Goal: Information Seeking & Learning: Find specific fact

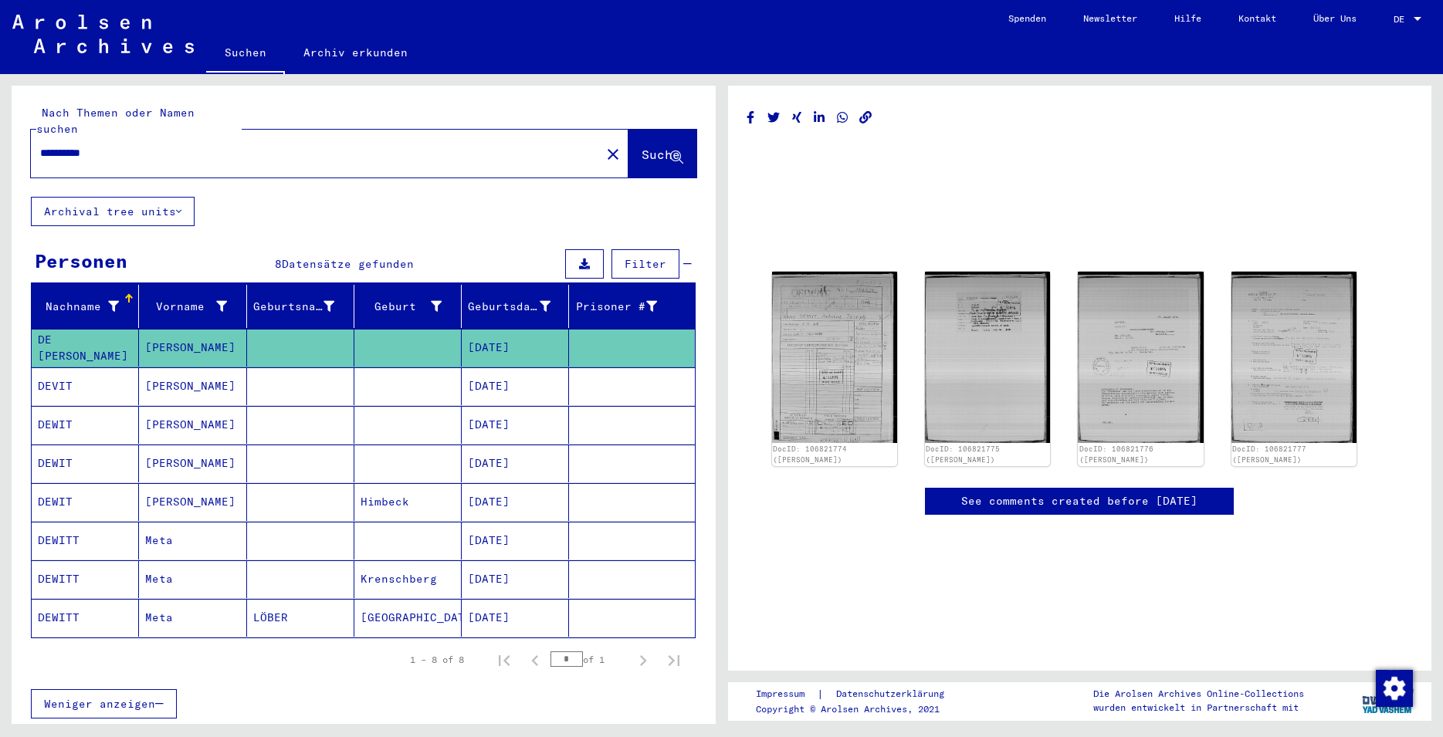
click at [129, 145] on input "**********" at bounding box center [315, 153] width 551 height 16
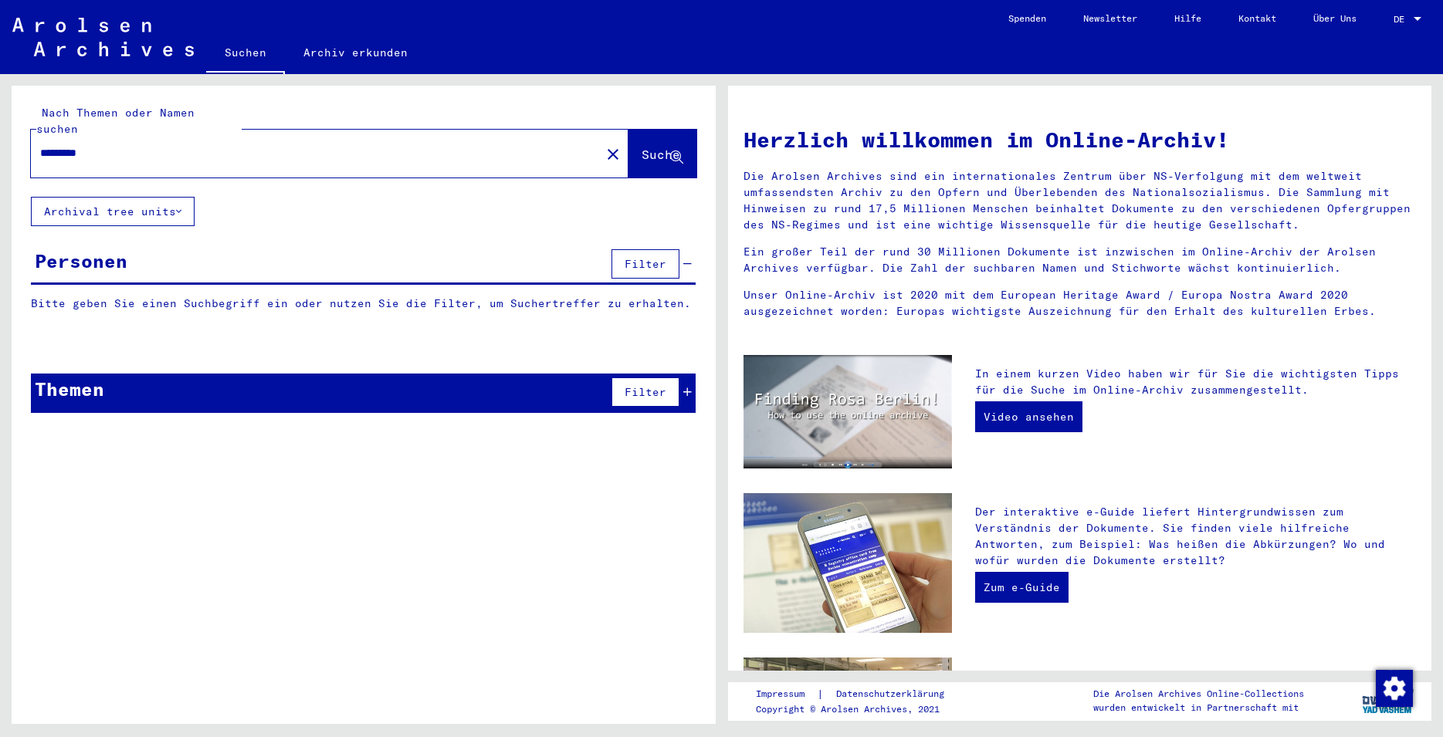
click at [76, 145] on input "*********" at bounding box center [311, 153] width 542 height 16
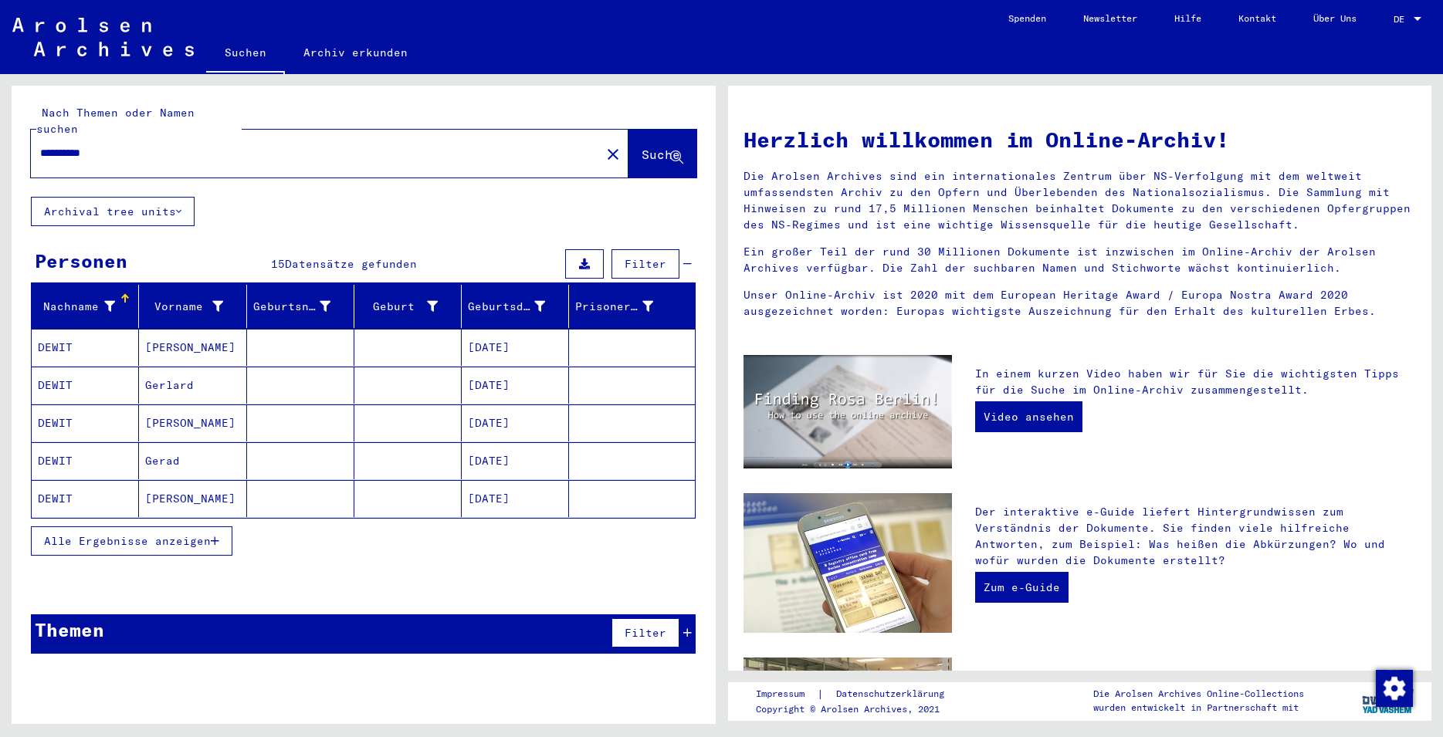
click at [143, 534] on span "Alle Ergebnisse anzeigen" at bounding box center [127, 541] width 167 height 14
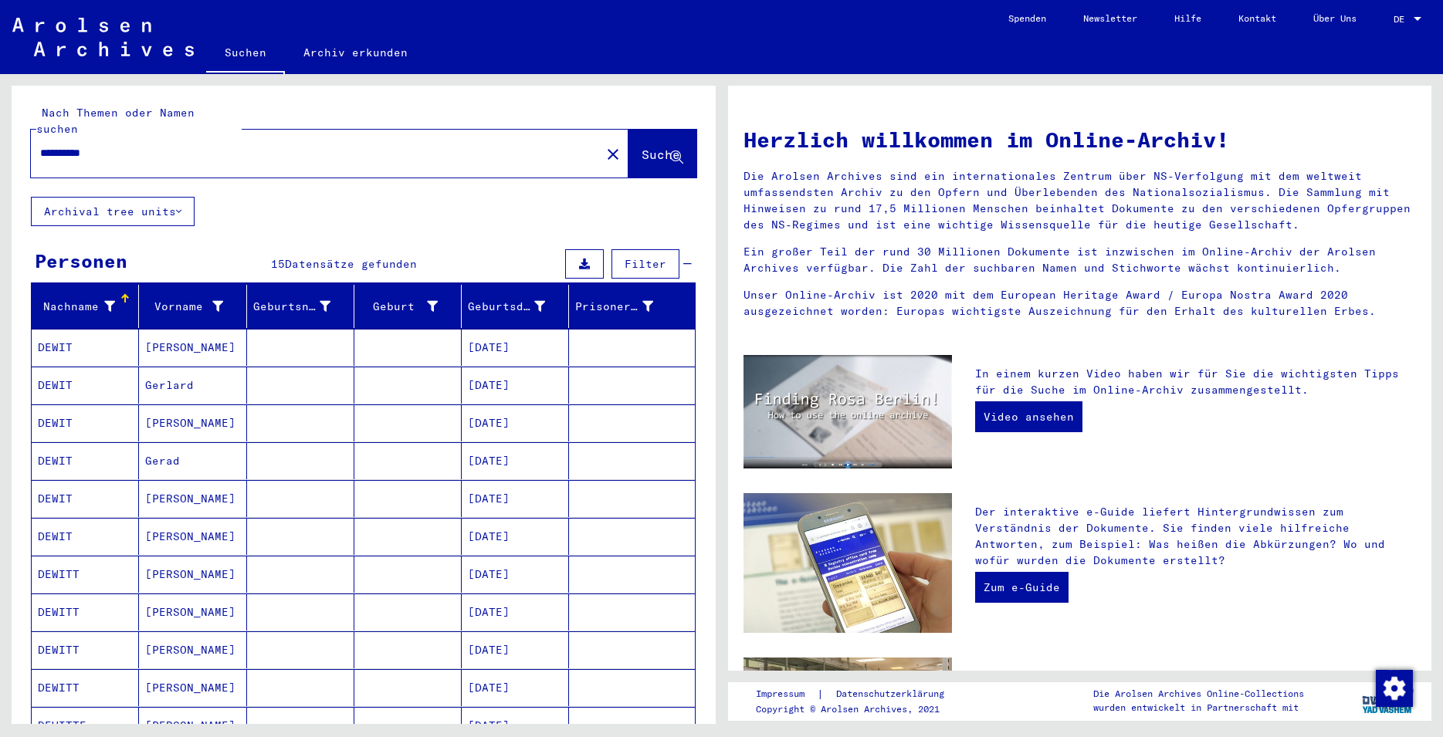
click at [52, 145] on input "**********" at bounding box center [311, 153] width 542 height 16
type input "**********"
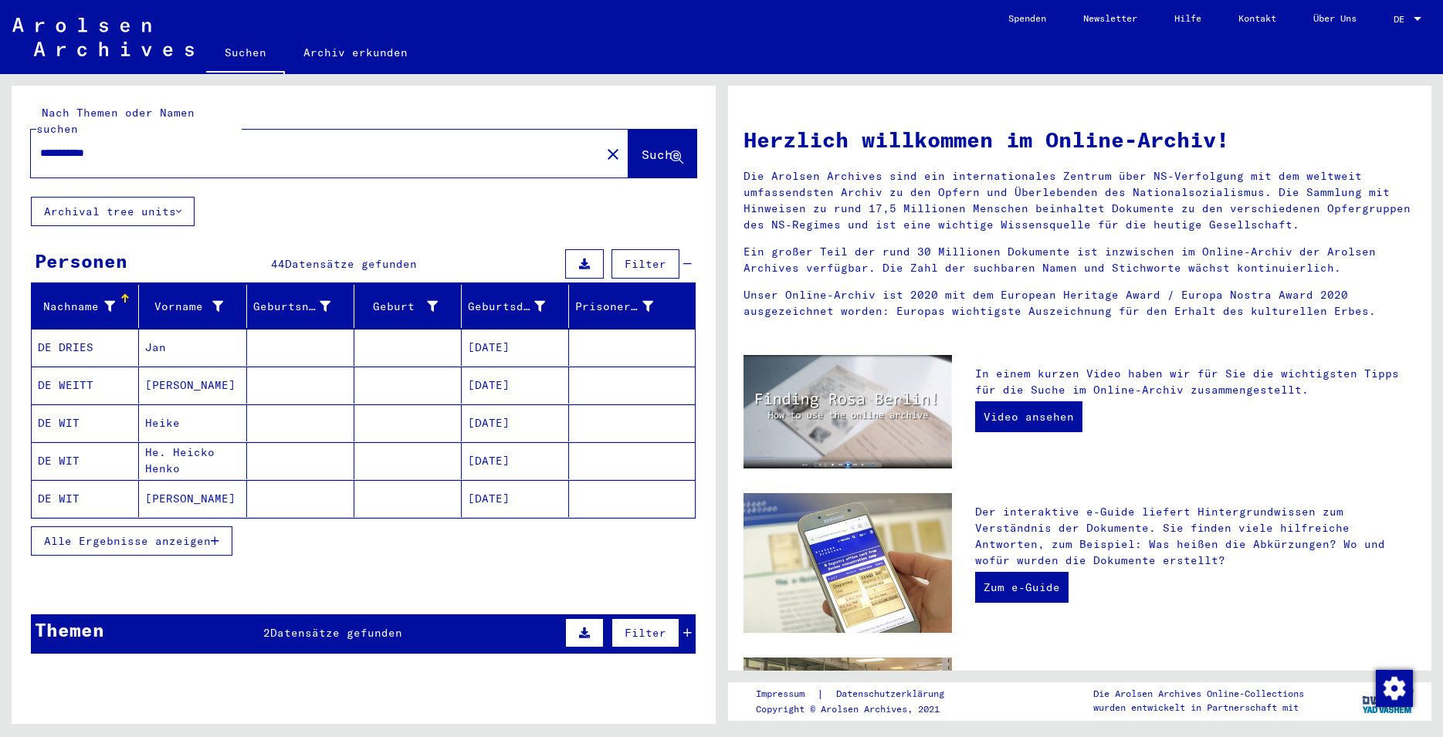
click at [181, 534] on span "Alle Ergebnisse anzeigen" at bounding box center [127, 541] width 167 height 14
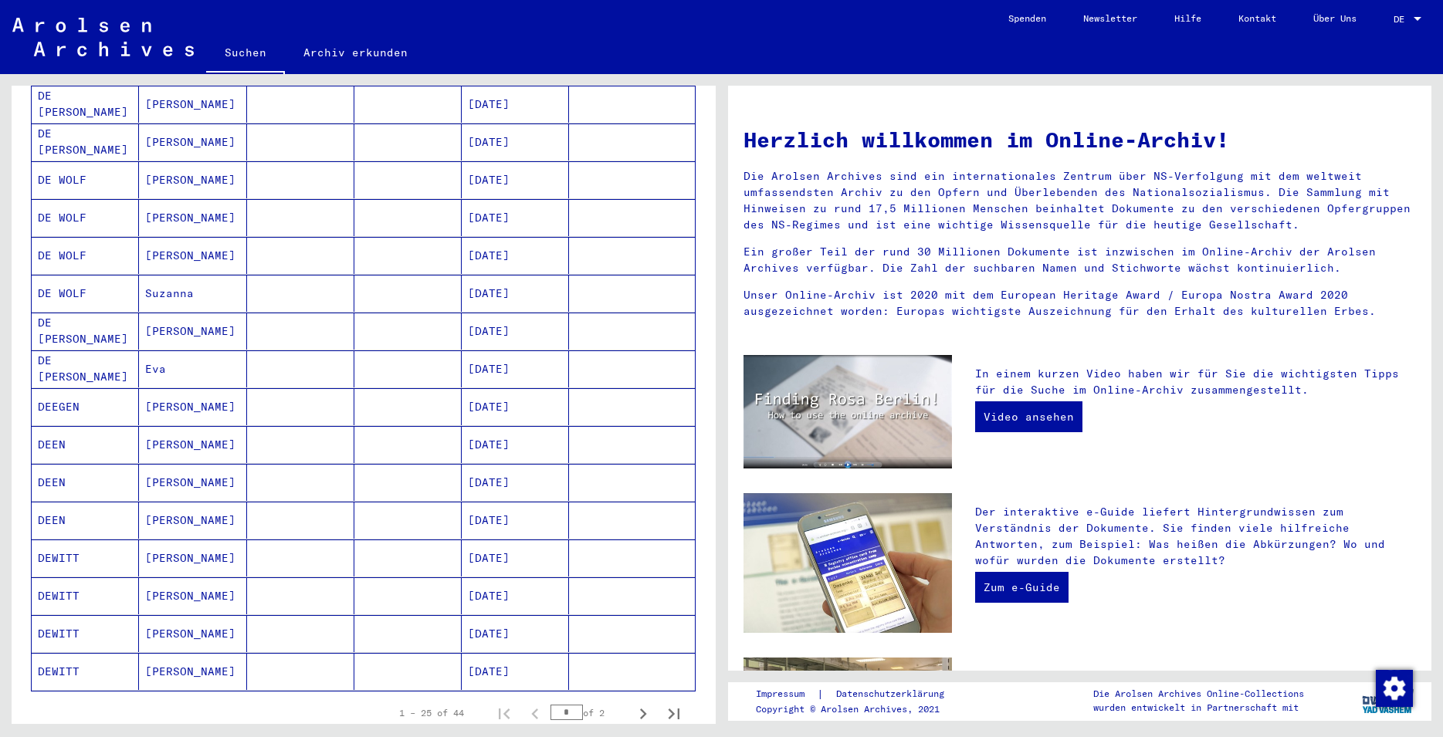
scroll to position [667, 0]
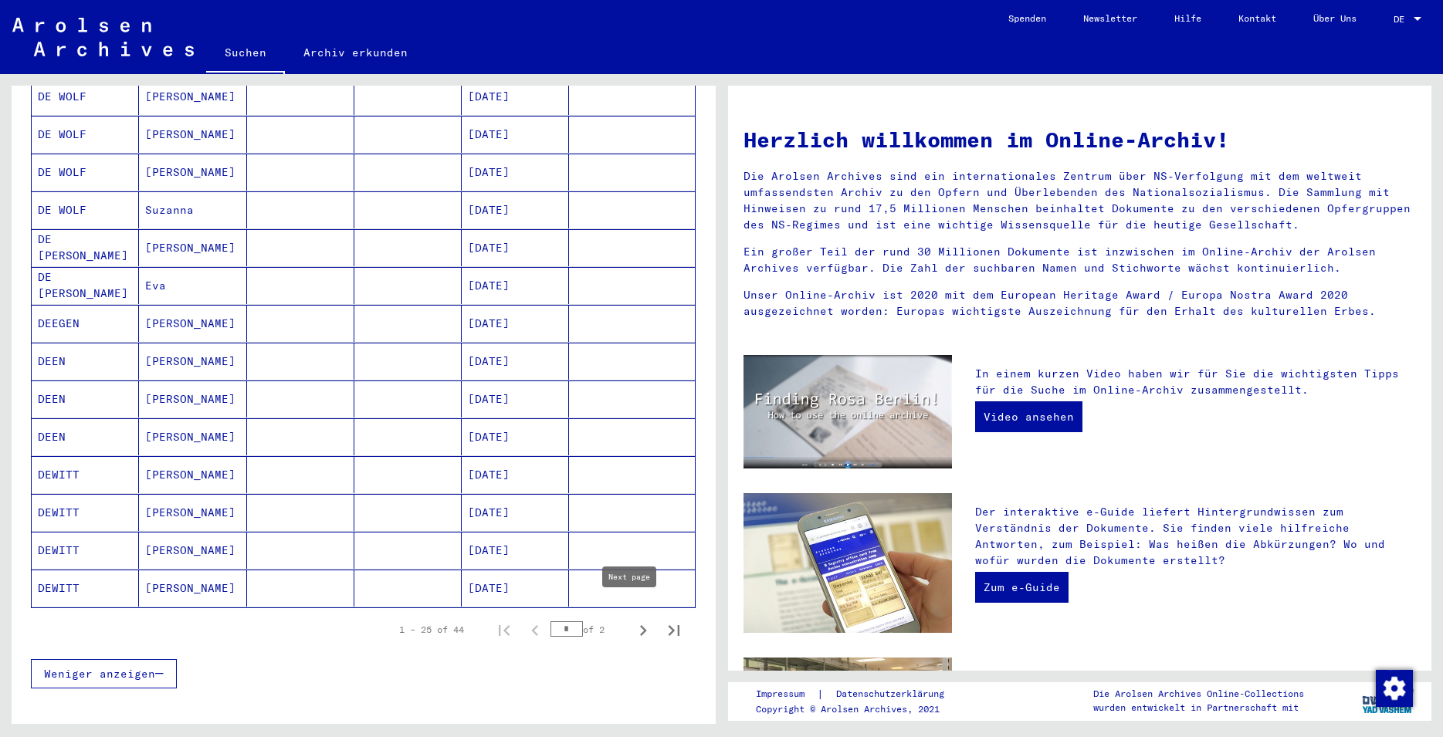
click at [632, 620] on icon "Next page" at bounding box center [643, 631] width 22 height 22
type input "*"
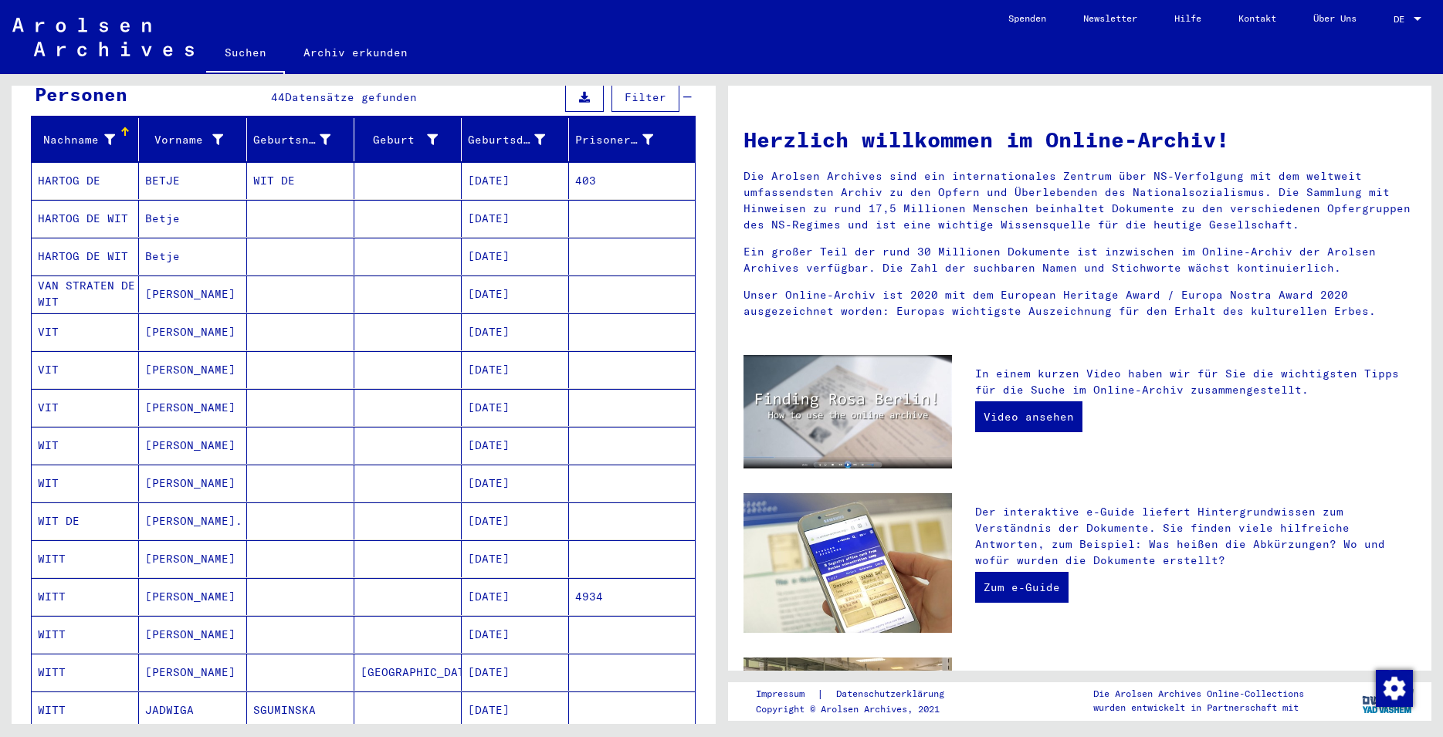
scroll to position [0, 0]
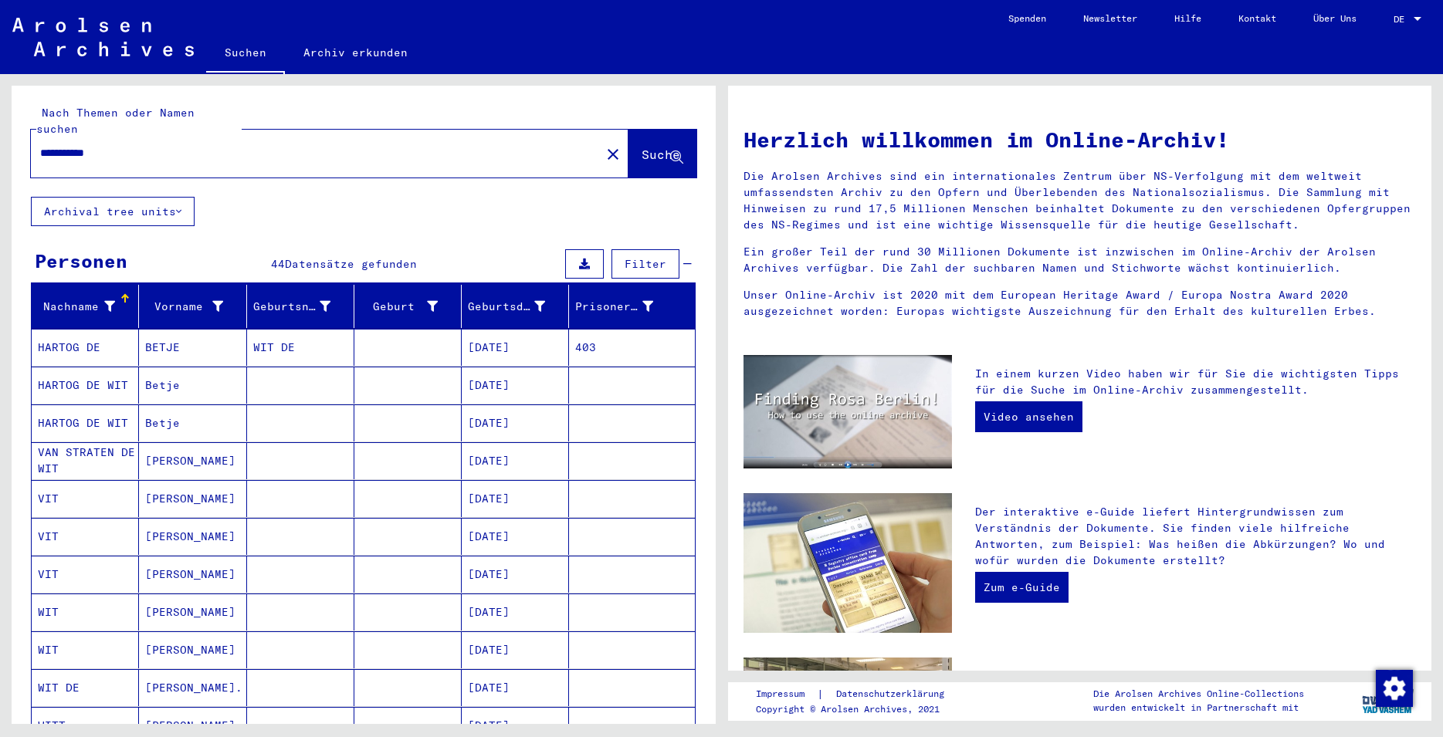
click at [126, 145] on input "**********" at bounding box center [311, 153] width 542 height 16
type input "**********"
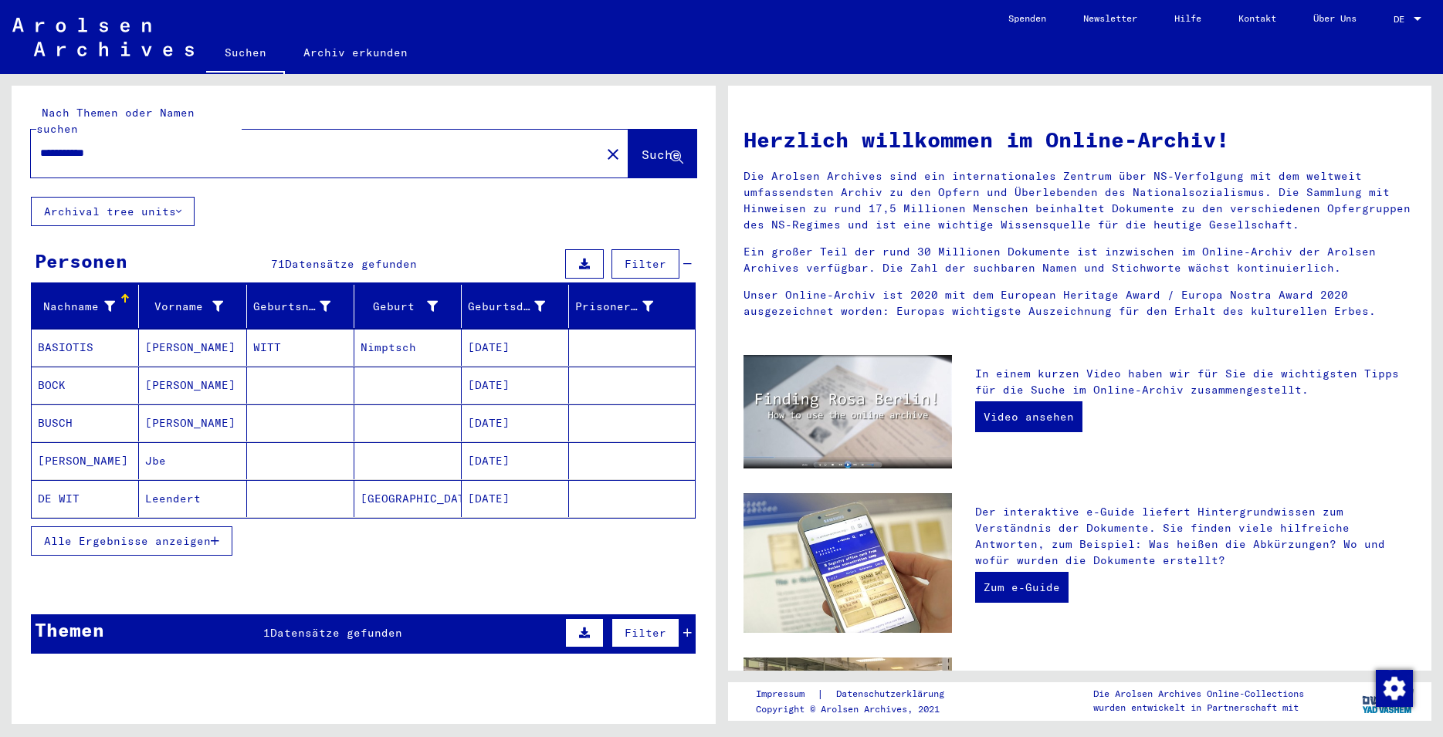
click at [184, 534] on span "Alle Ergebnisse anzeigen" at bounding box center [127, 541] width 167 height 14
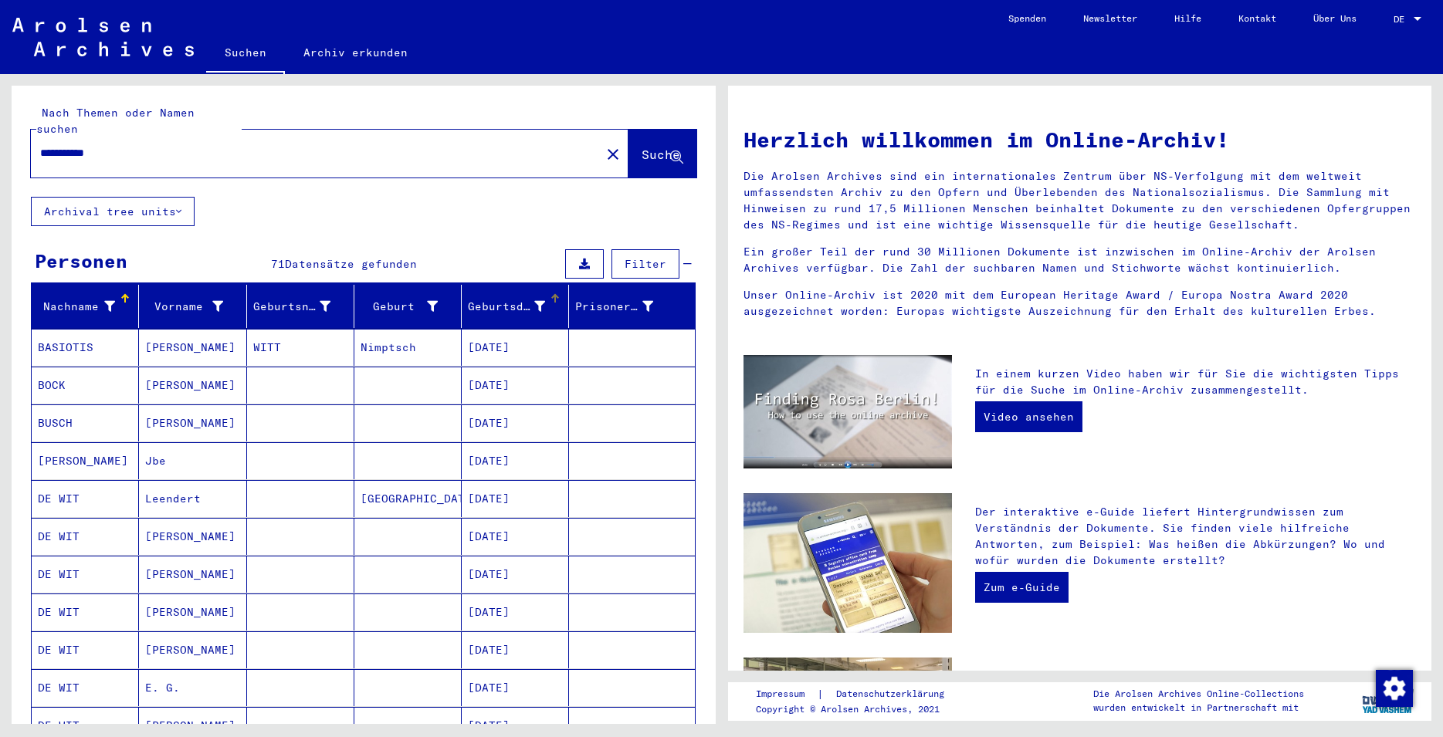
click at [551, 294] on div at bounding box center [553, 296] width 5 height 5
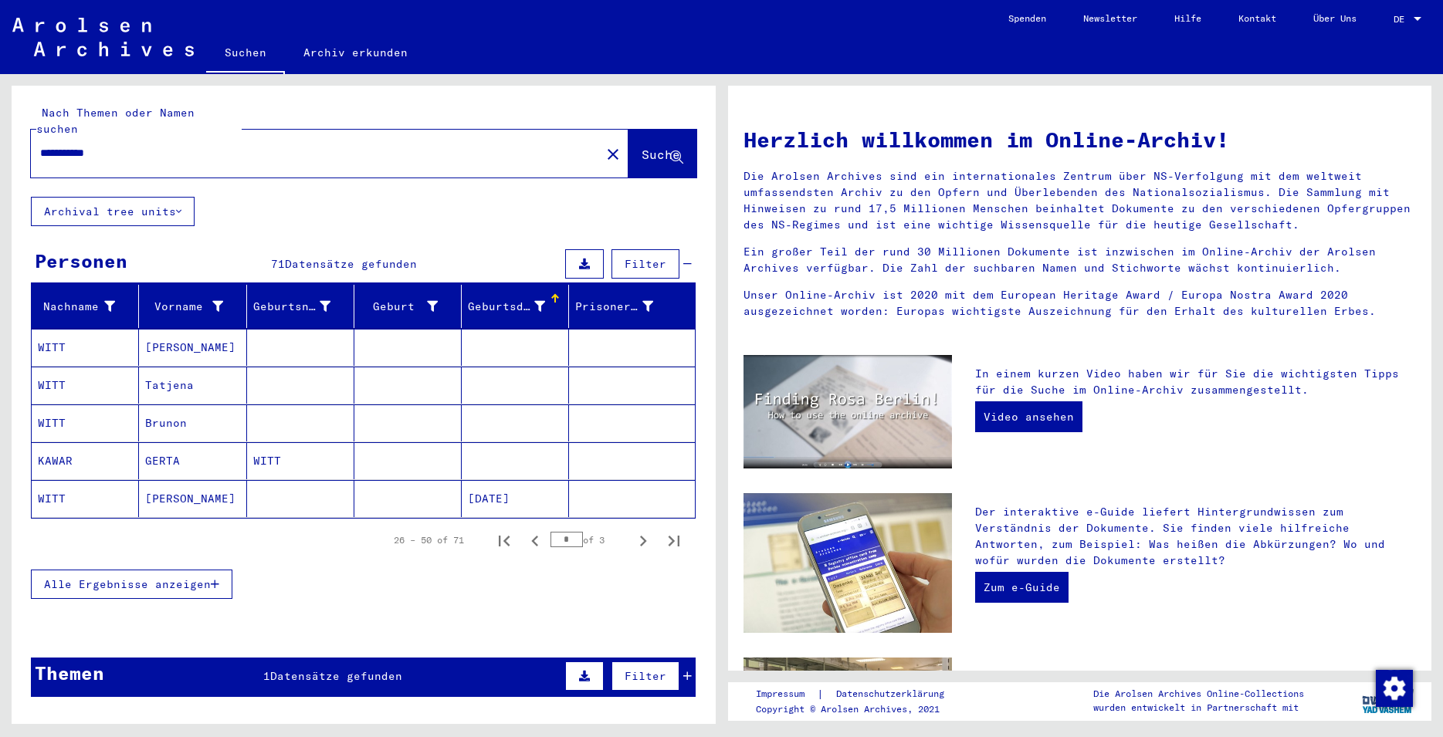
click at [130, 578] on span "Alle Ergebnisse anzeigen" at bounding box center [127, 585] width 167 height 14
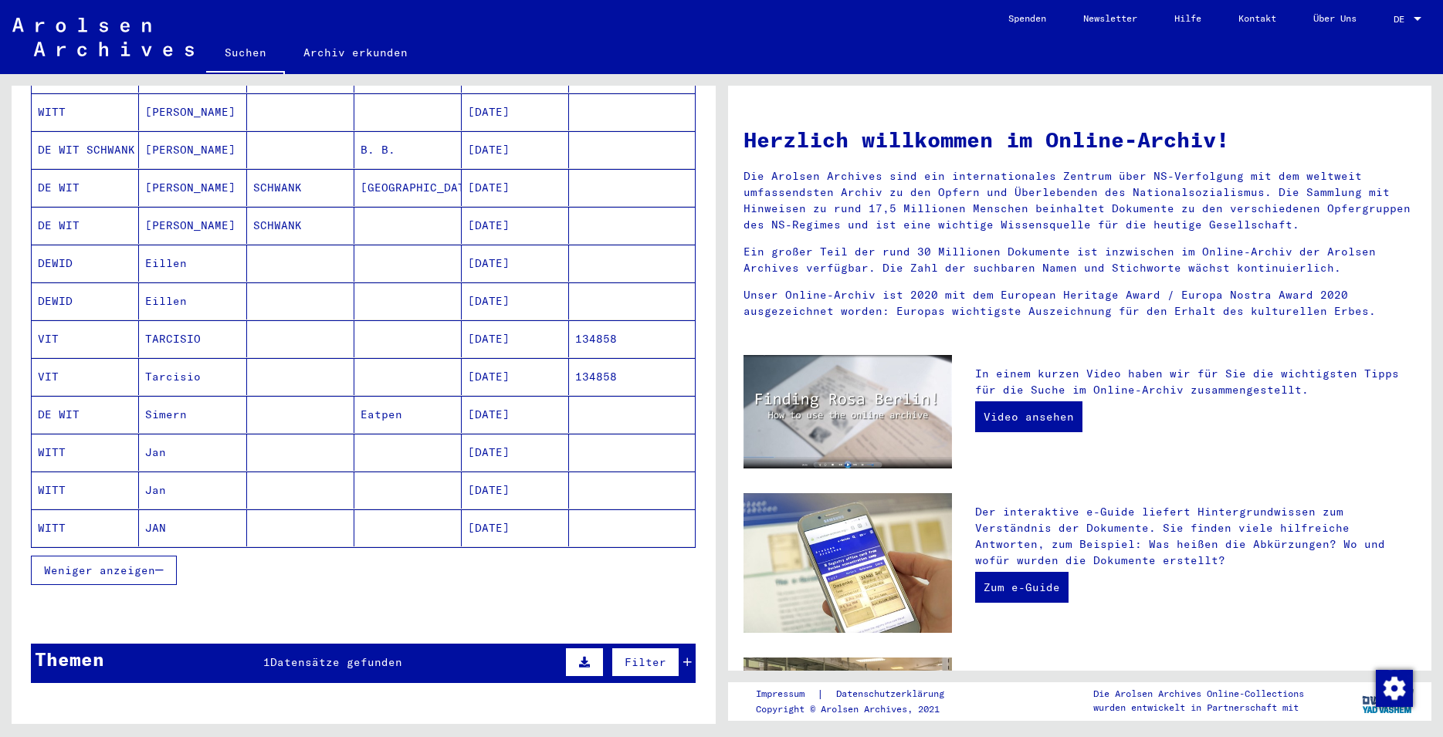
scroll to position [750, 0]
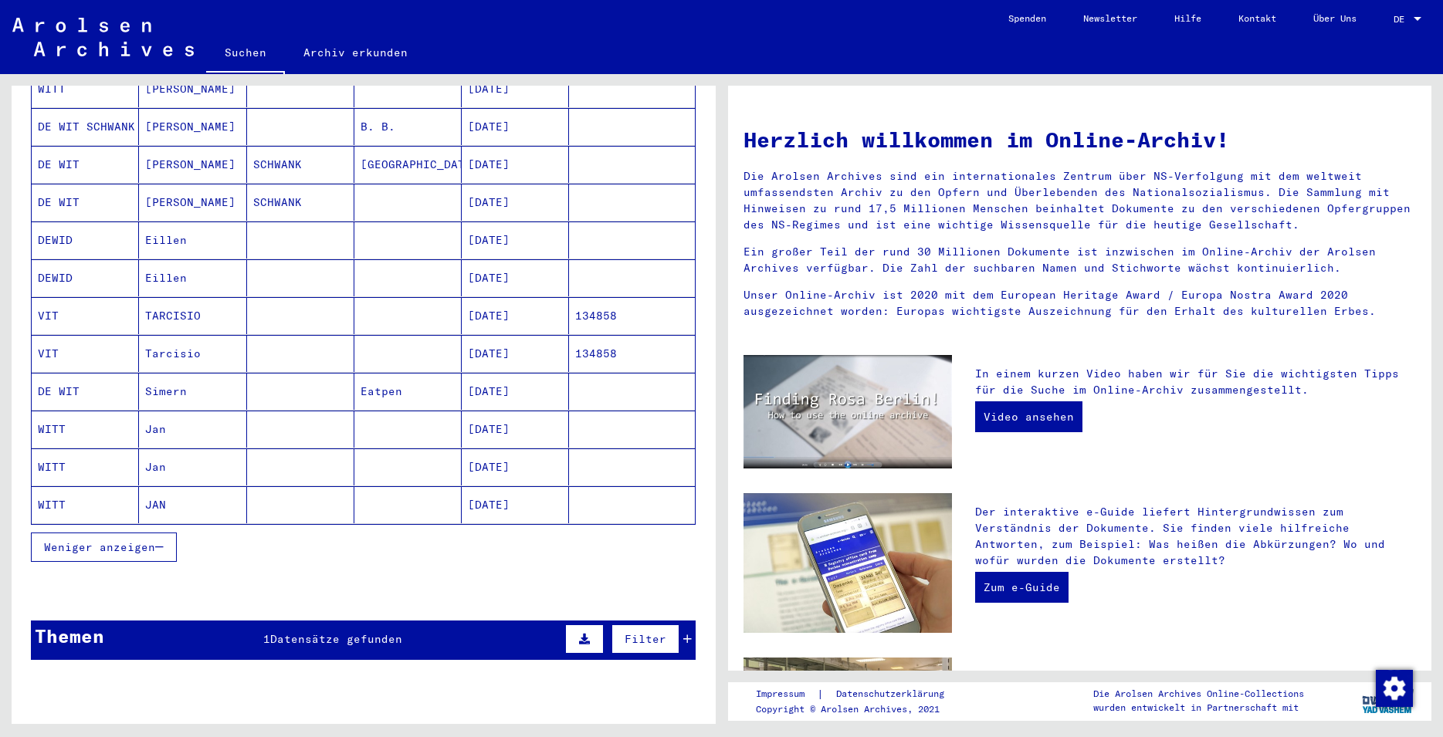
click at [78, 540] on span "Weniger anzeigen" at bounding box center [99, 547] width 111 height 14
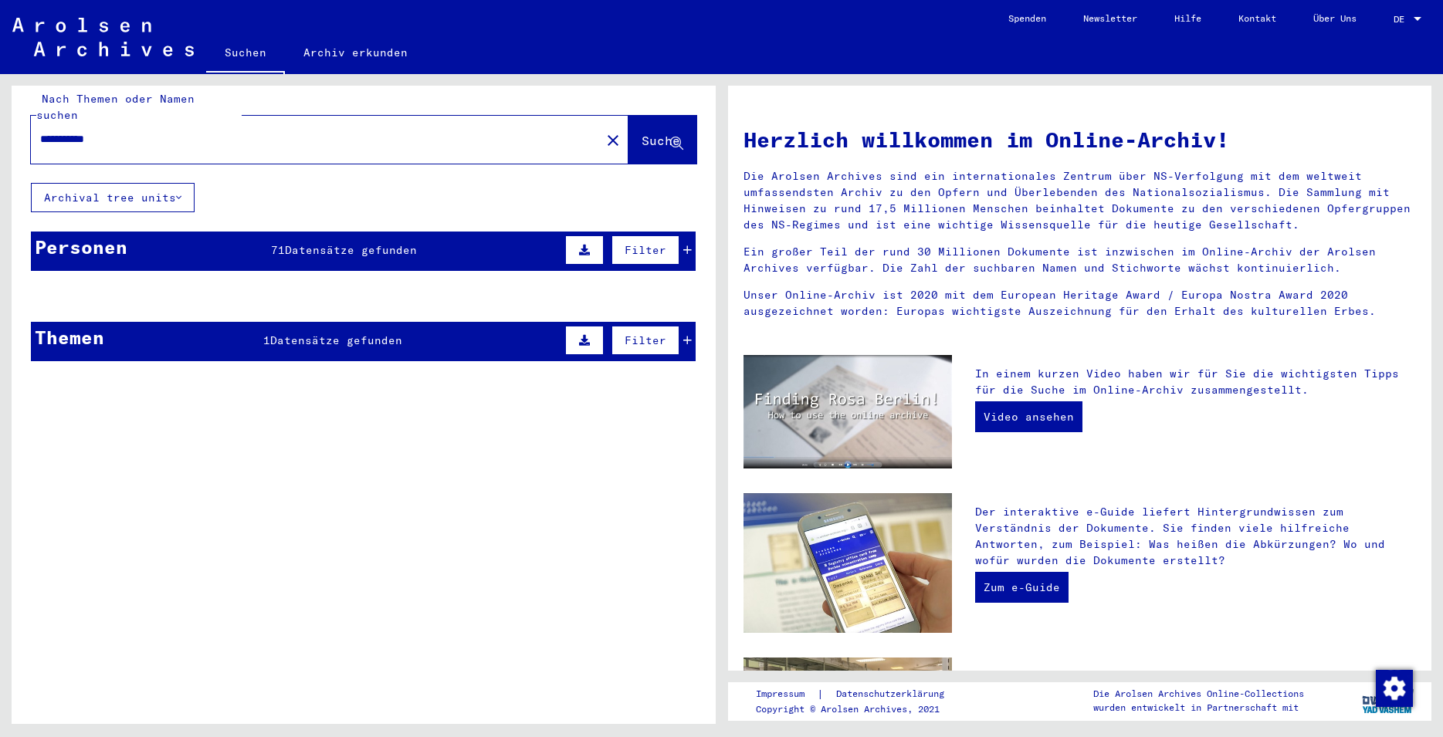
scroll to position [0, 0]
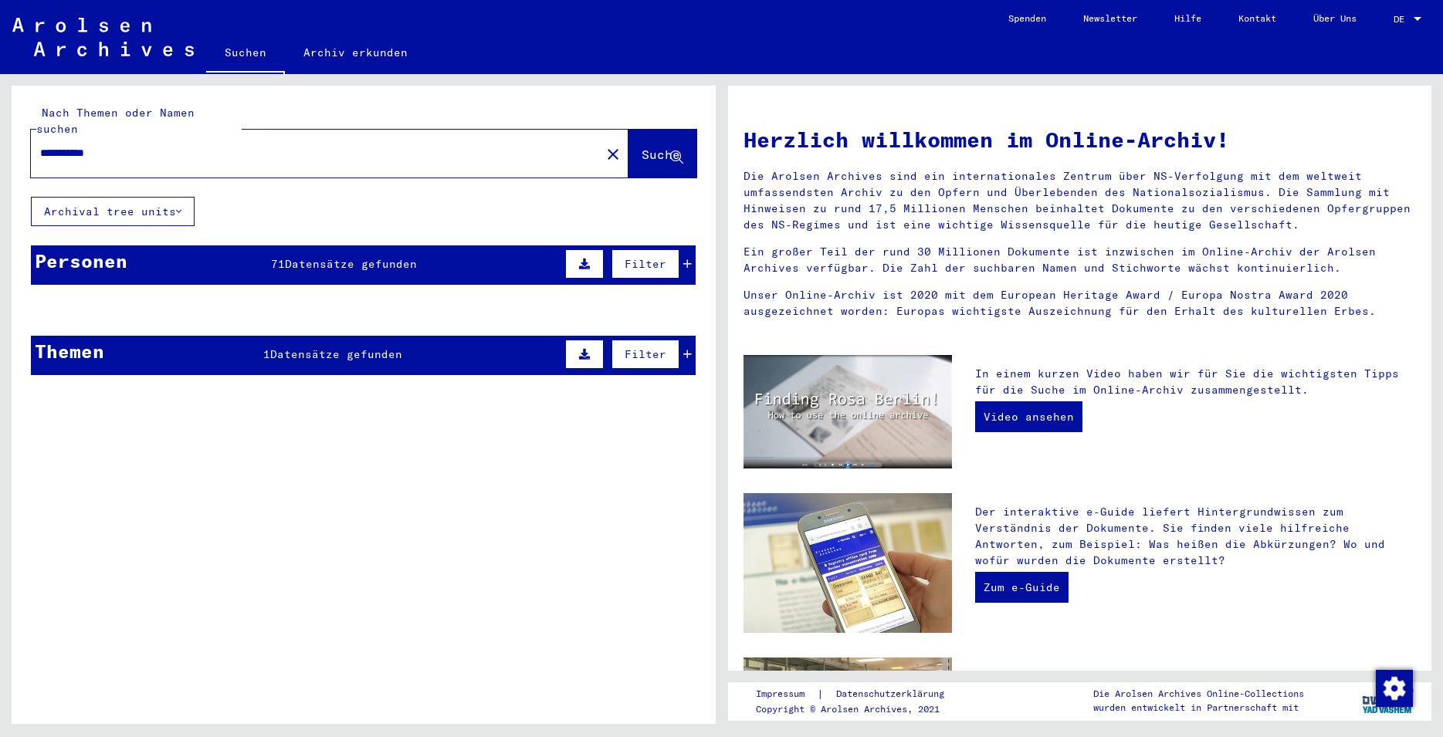
click at [676, 257] on div "Filter" at bounding box center [626, 264] width 130 height 37
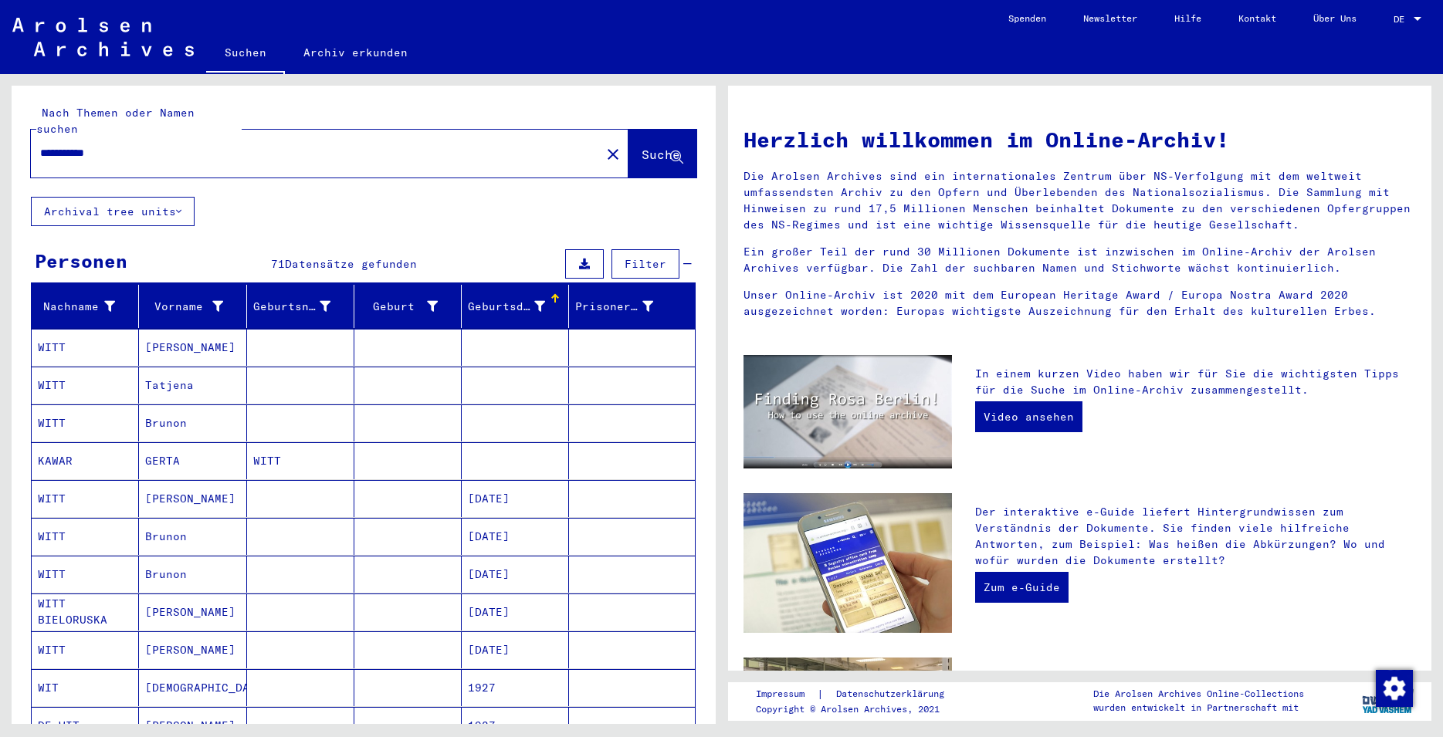
click at [546, 294] on div "Geburtsdatum" at bounding box center [518, 306] width 100 height 25
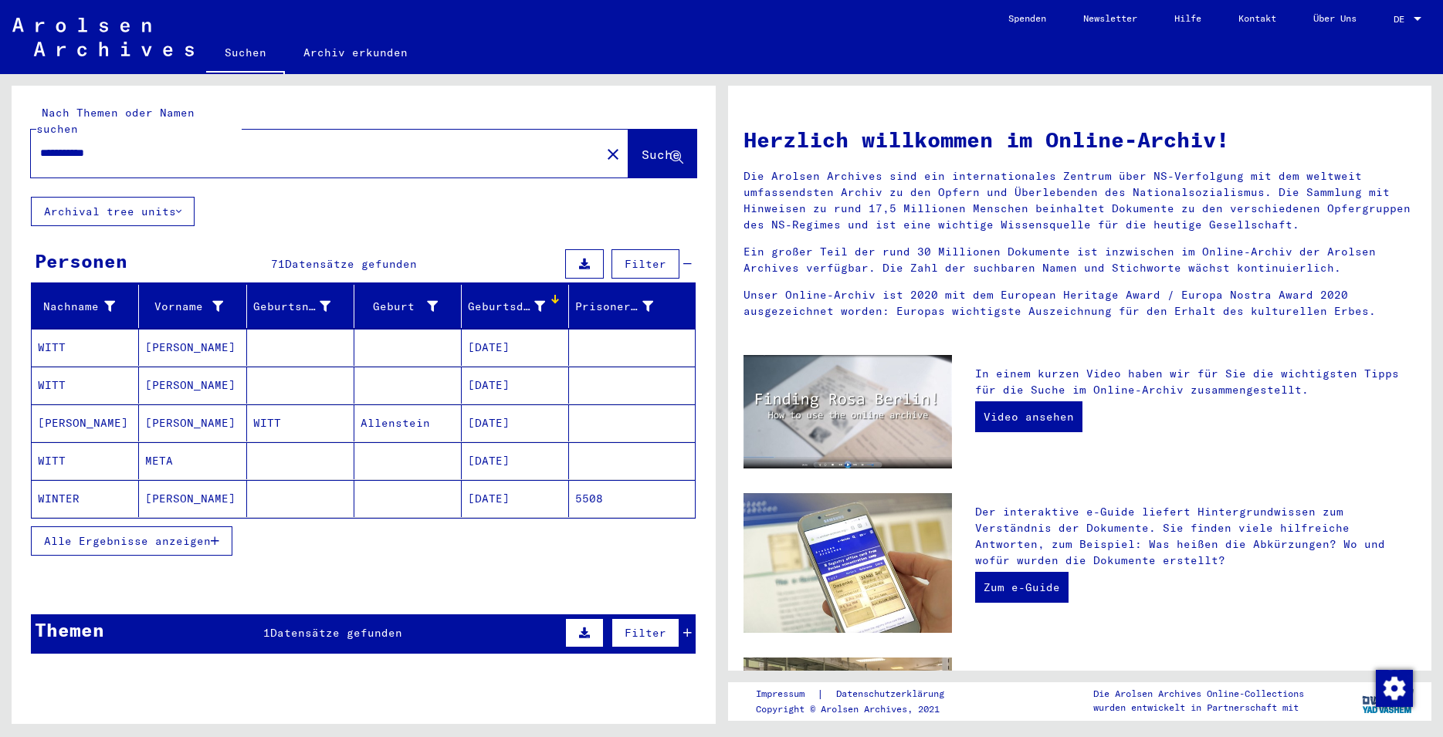
click at [170, 527] on button "Alle Ergebnisse anzeigen" at bounding box center [132, 541] width 202 height 29
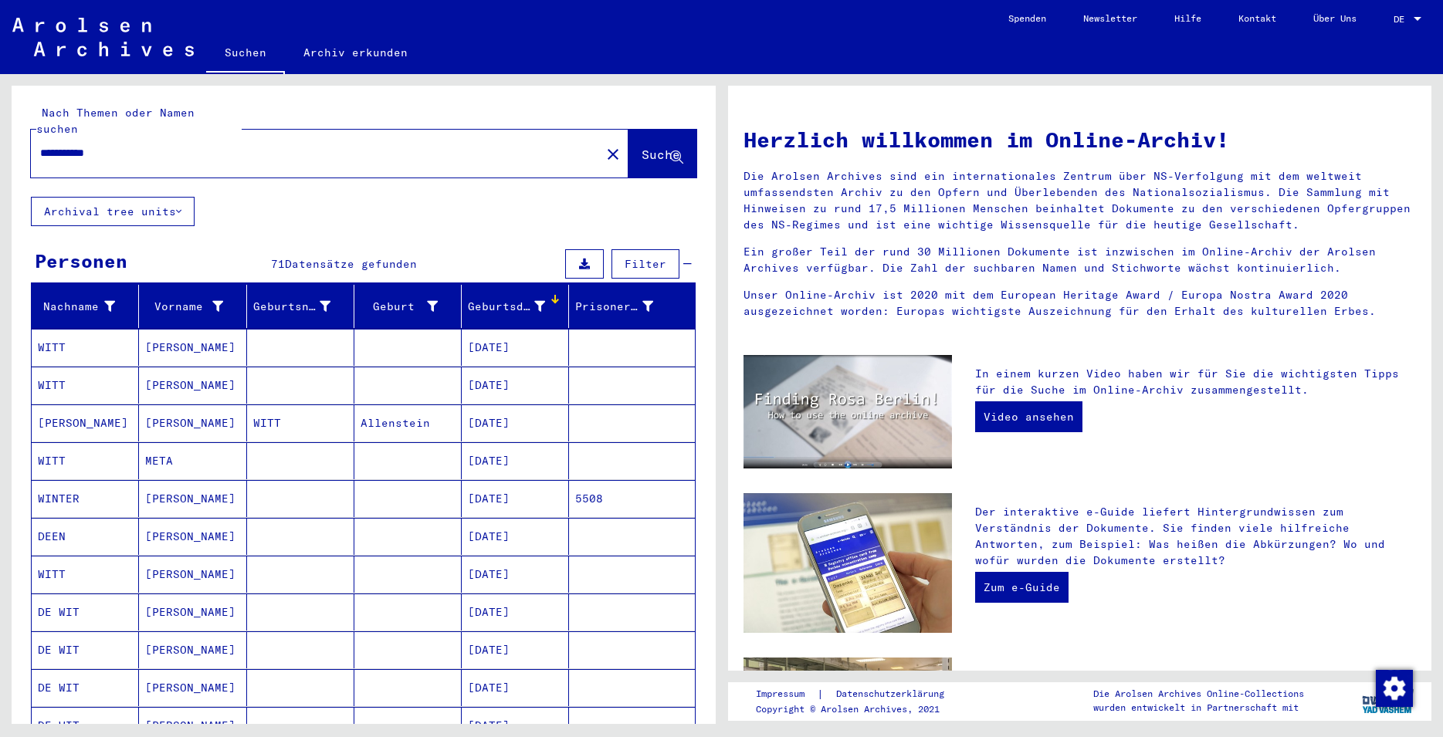
click at [551, 294] on div at bounding box center [555, 298] width 9 height 9
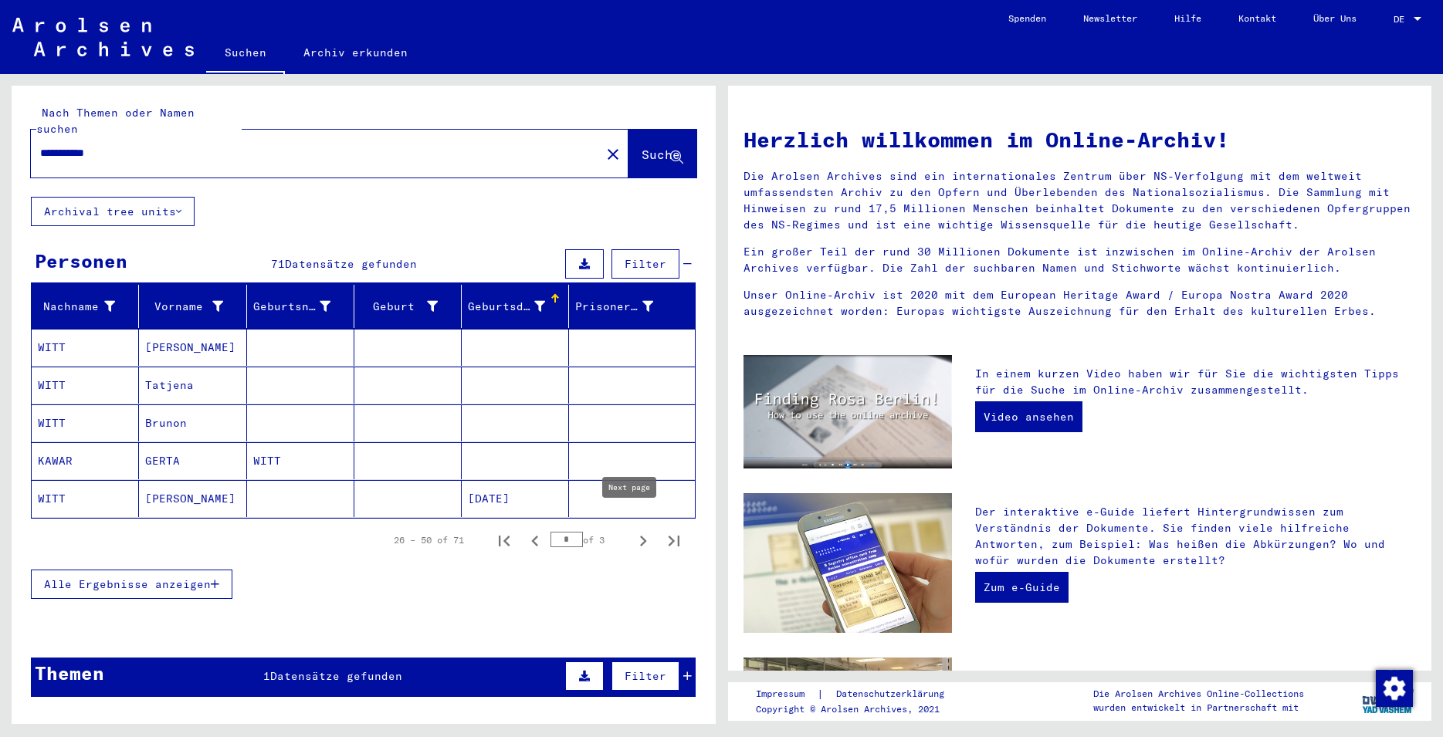
click at [635, 530] on icon "Next page" at bounding box center [643, 541] width 22 height 22
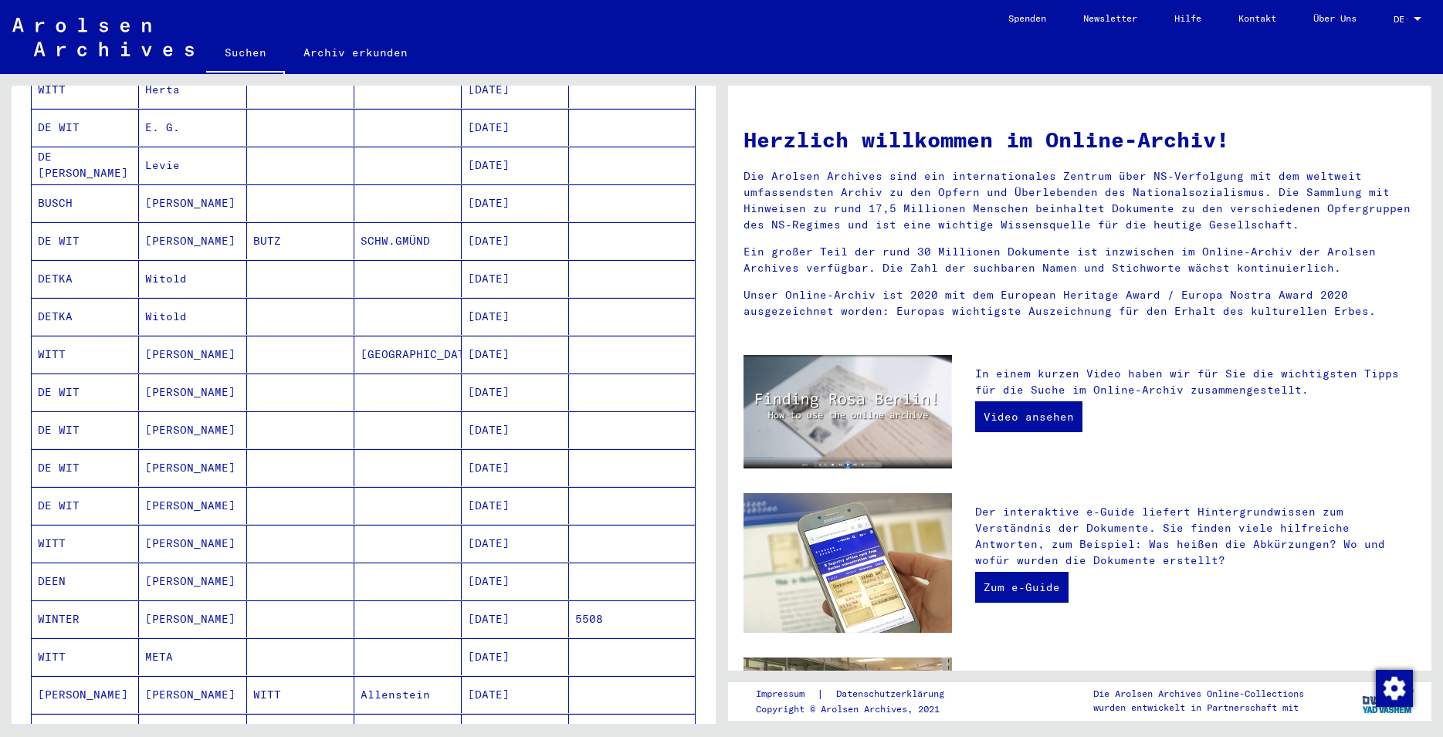
scroll to position [584, 0]
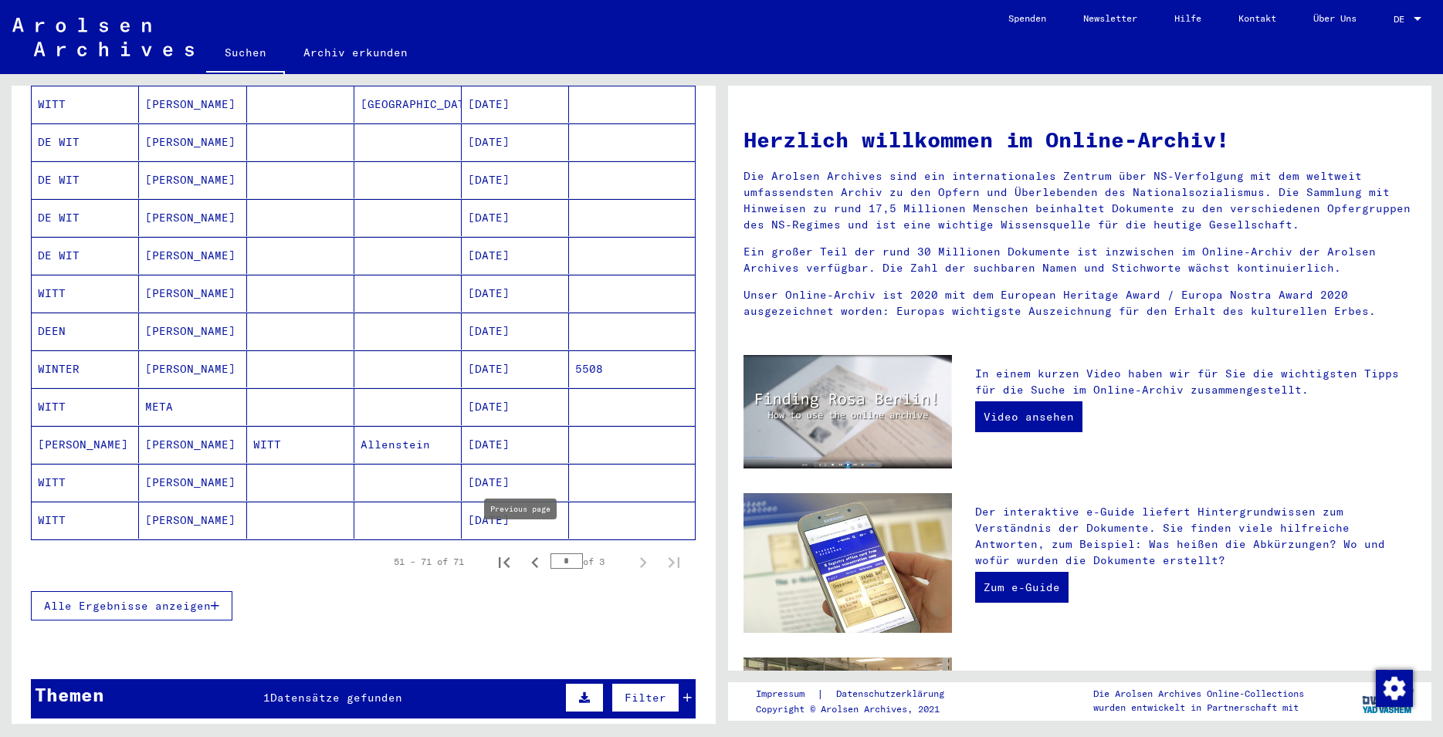
click at [520, 547] on button "Previous page" at bounding box center [535, 562] width 31 height 31
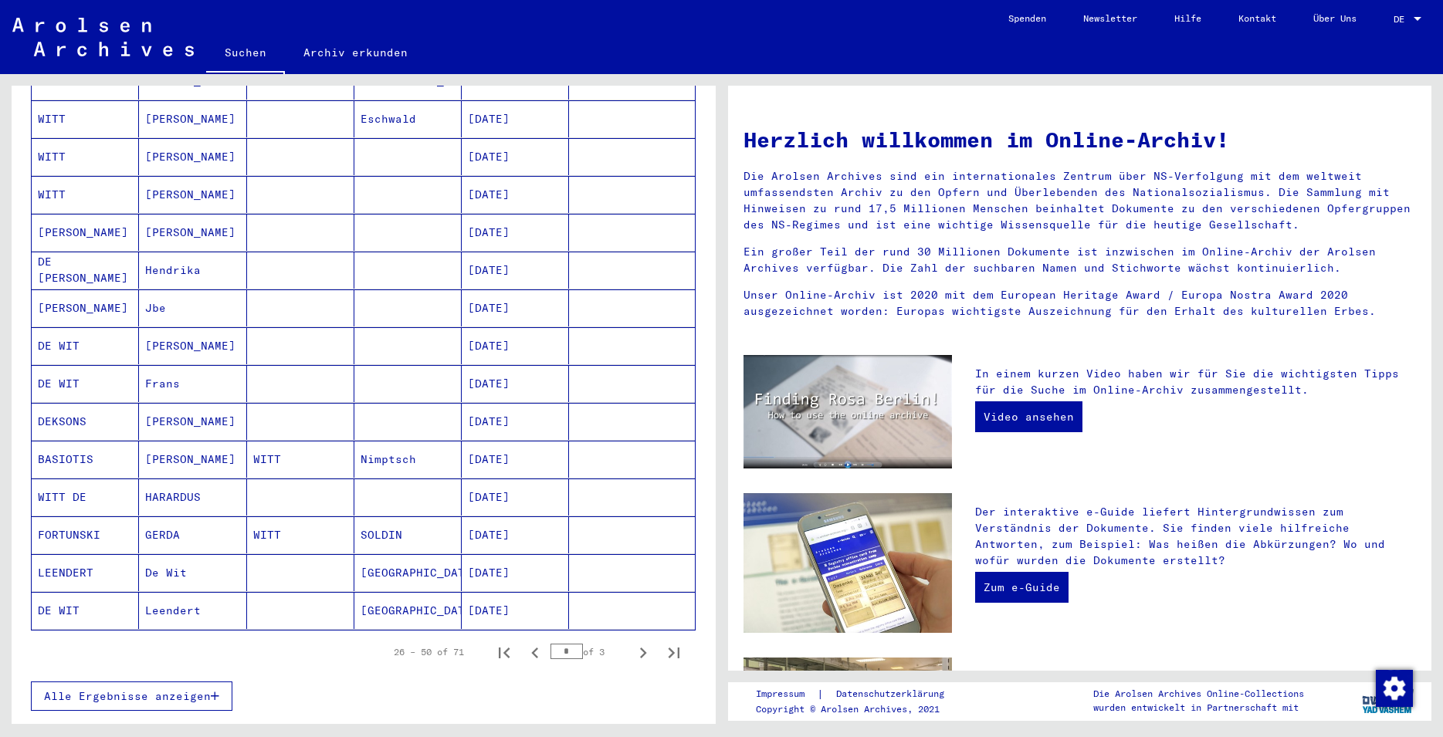
scroll to position [667, 0]
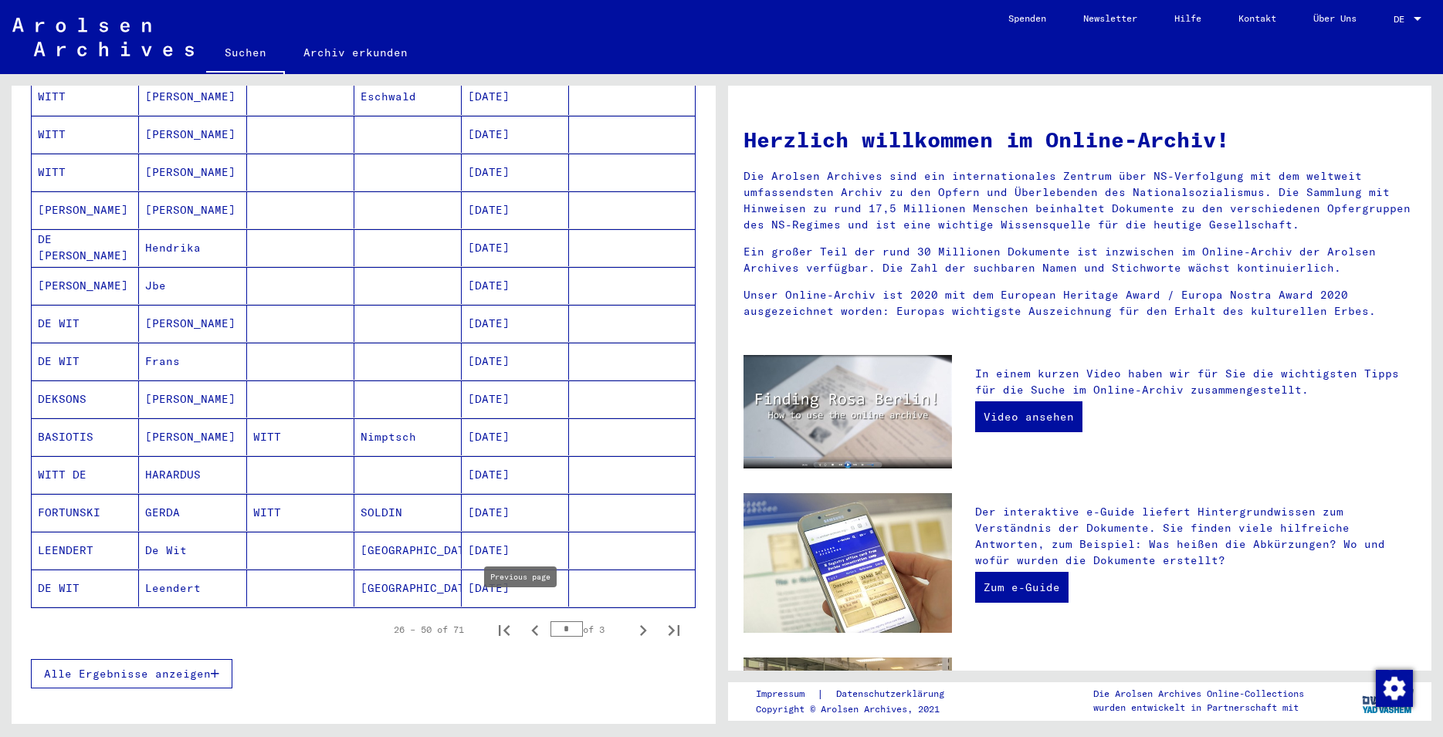
click at [524, 620] on icon "Previous page" at bounding box center [535, 631] width 22 height 22
type input "*"
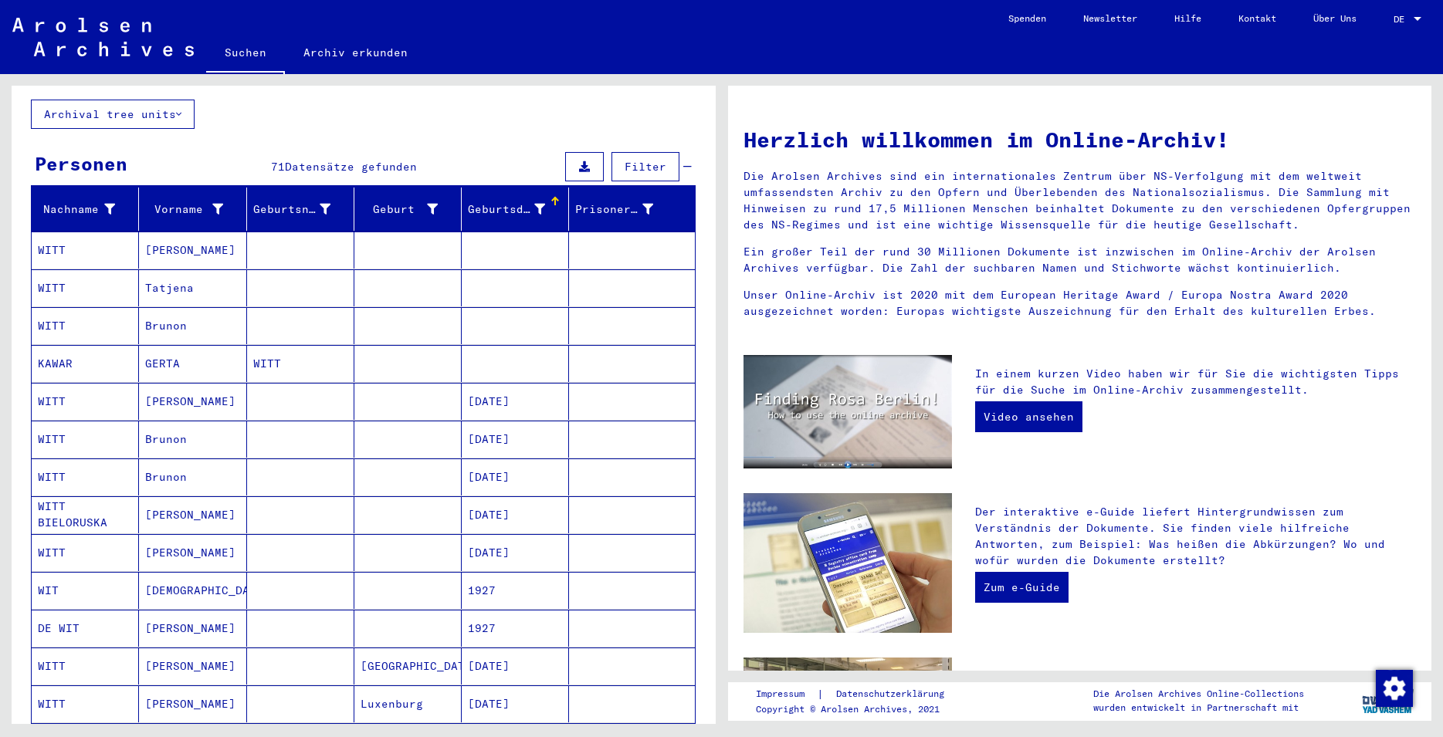
scroll to position [0, 0]
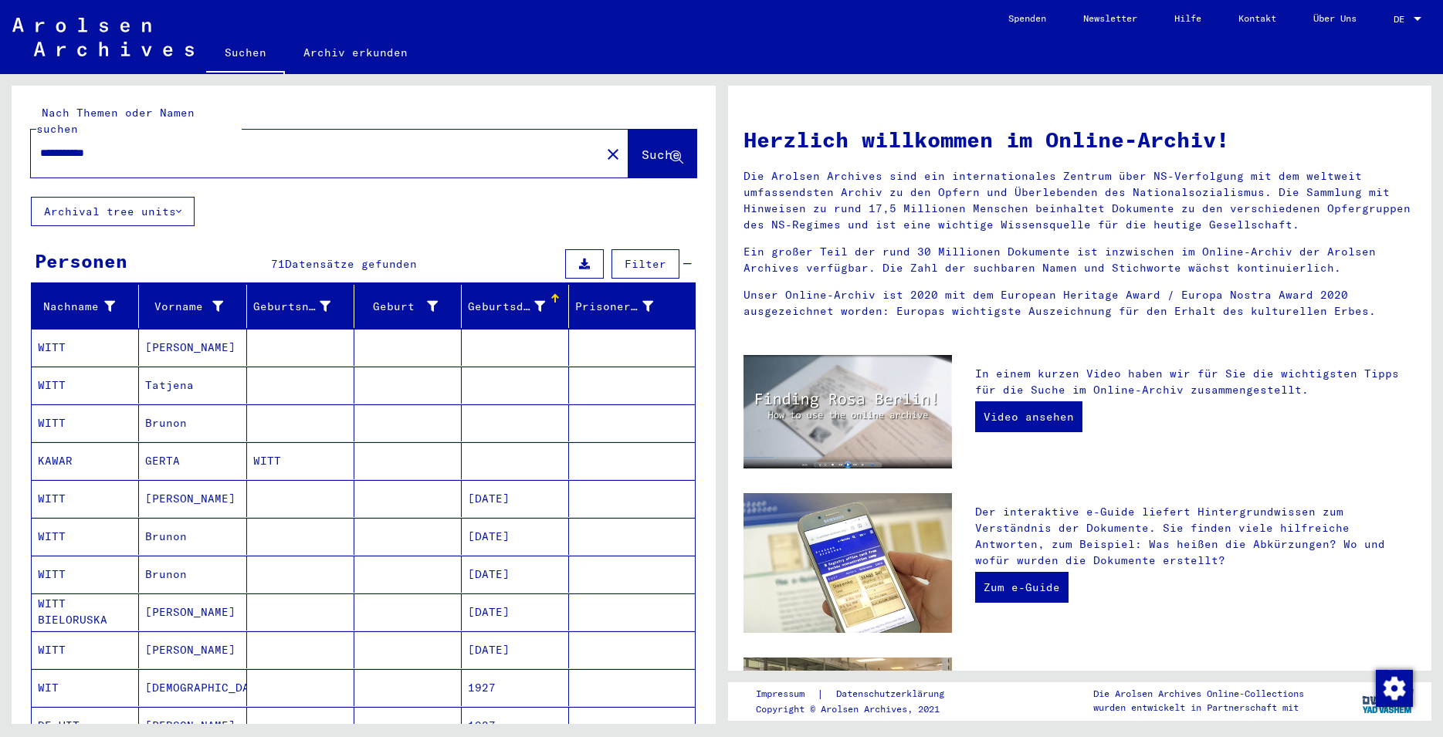
click at [61, 145] on input "**********" at bounding box center [311, 153] width 542 height 16
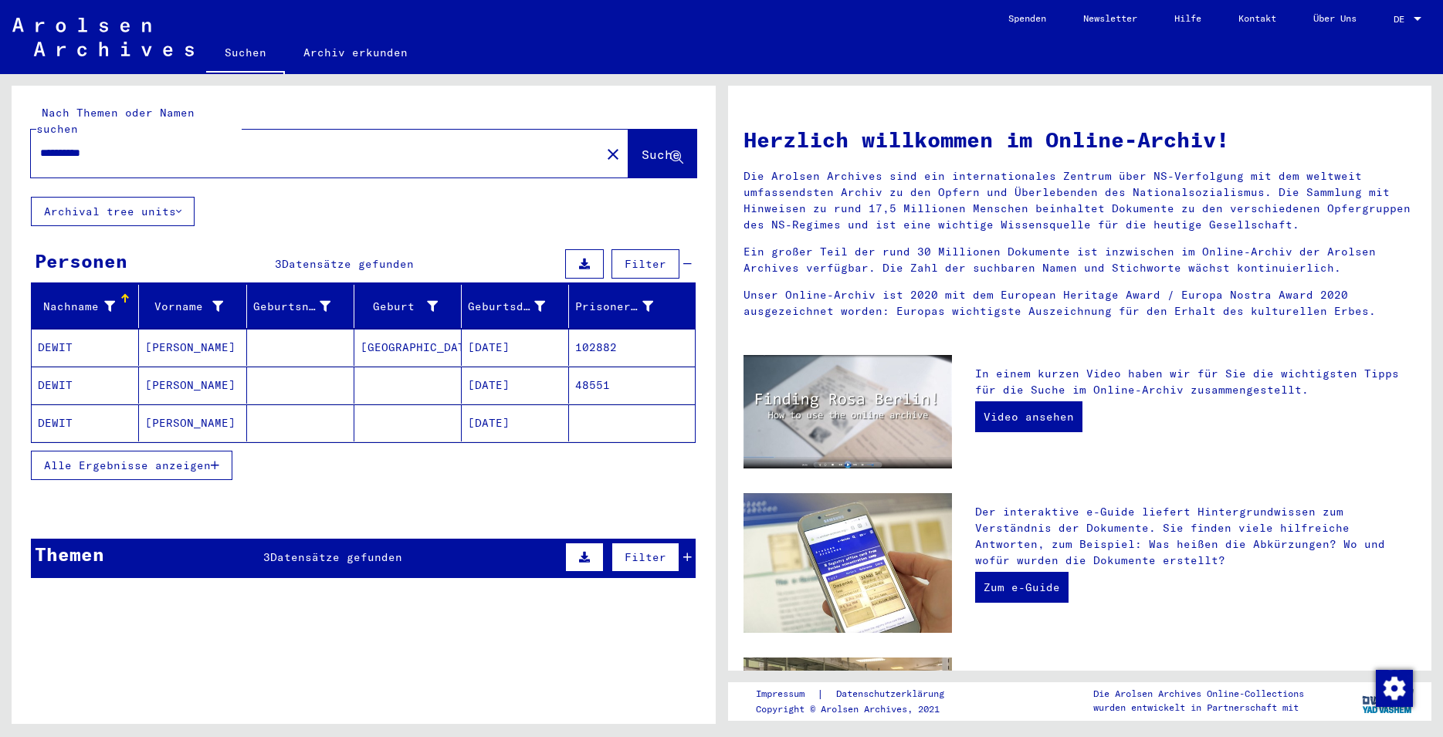
click at [490, 406] on mat-cell "[DATE]" at bounding box center [515, 423] width 107 height 37
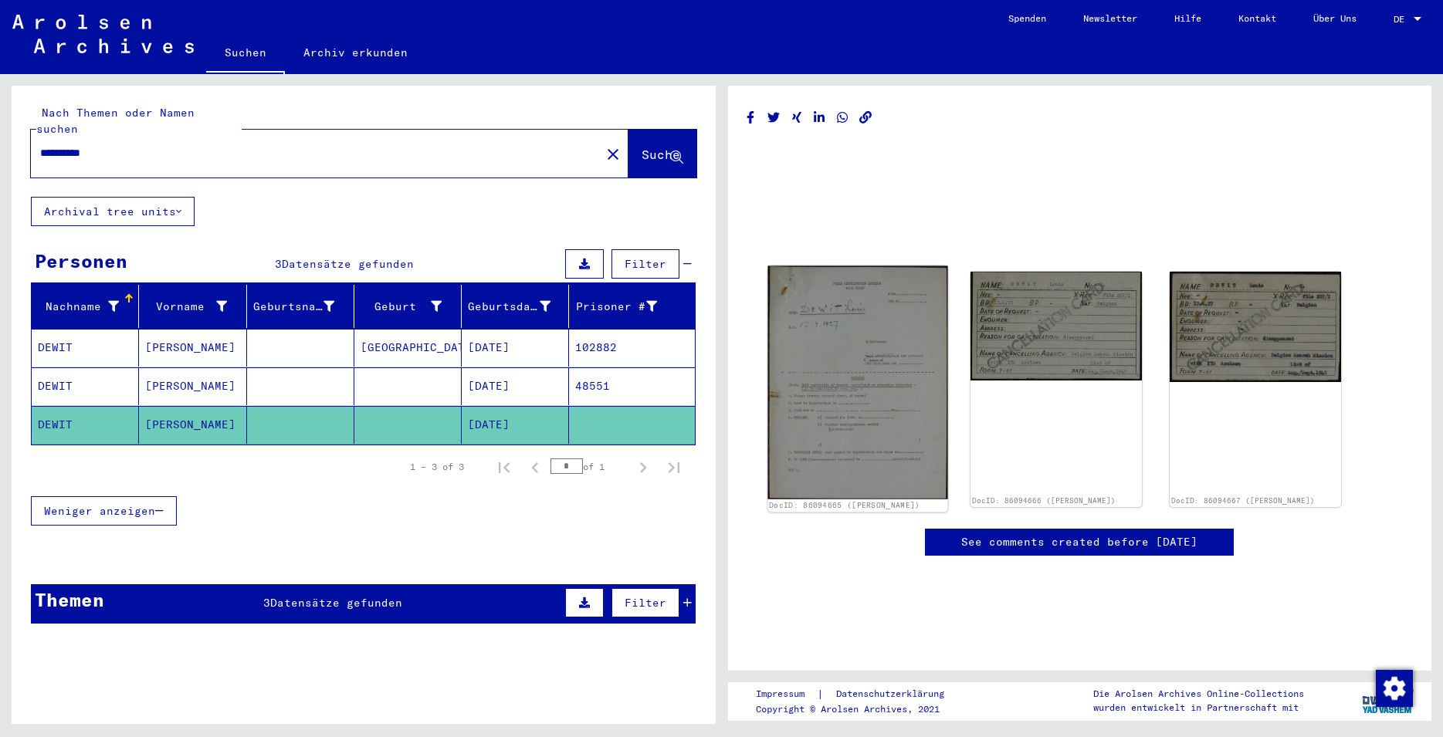
click at [894, 366] on img at bounding box center [857, 382] width 180 height 233
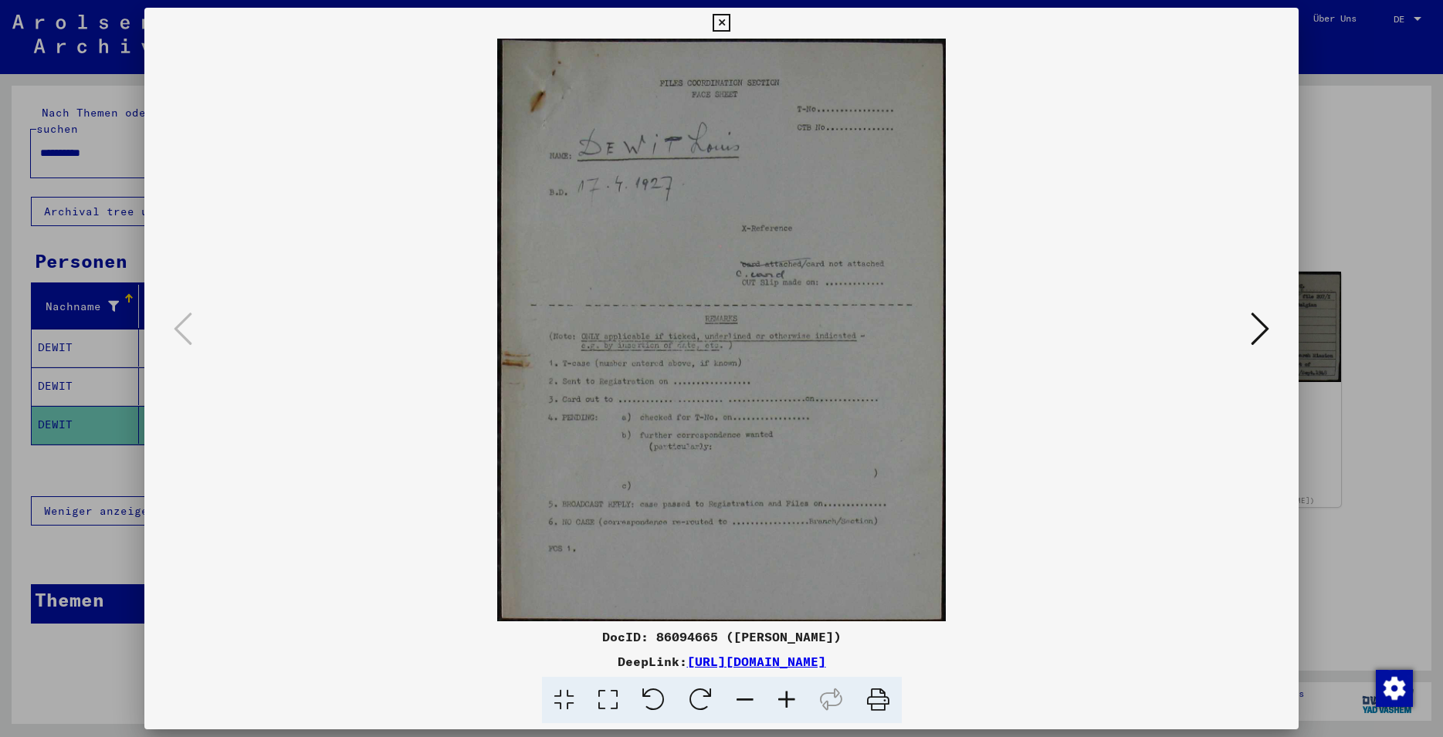
click at [610, 702] on icon at bounding box center [608, 700] width 44 height 47
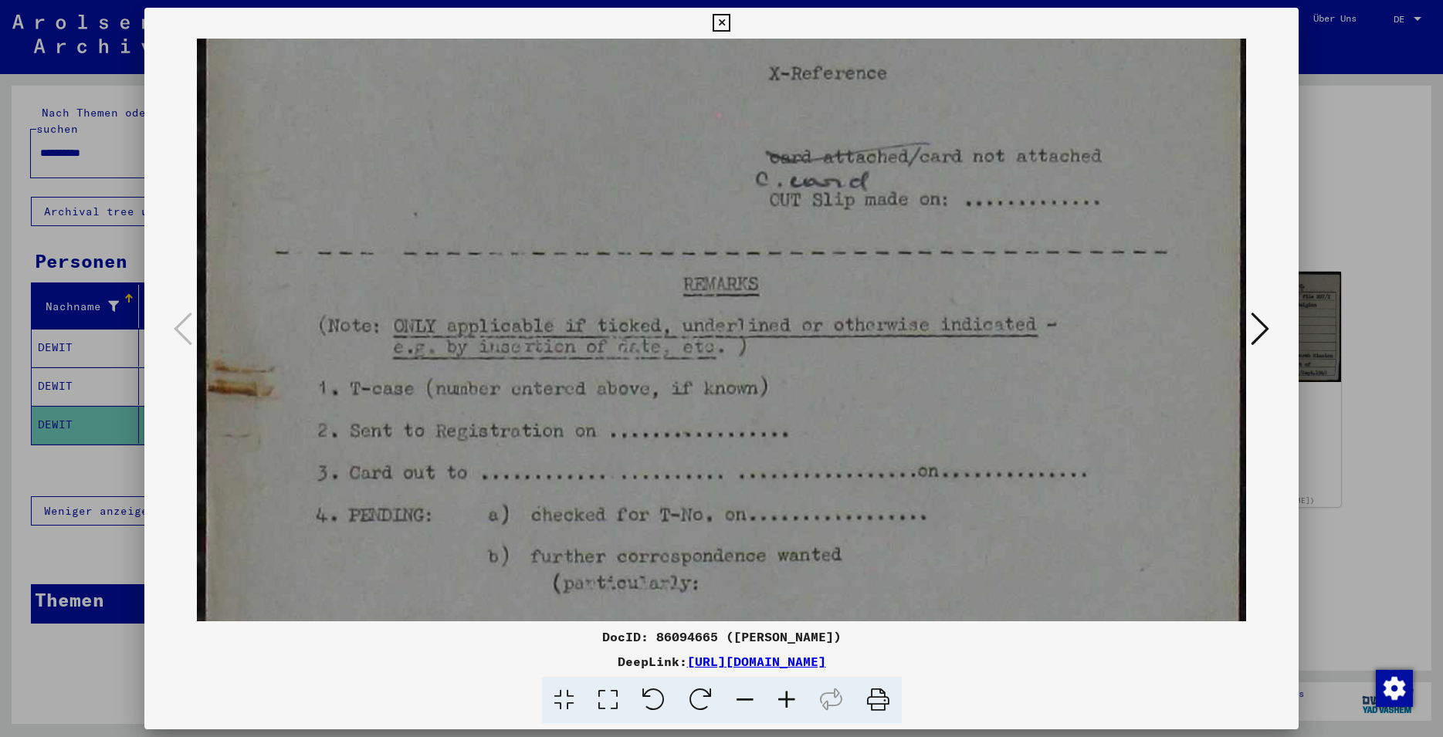
scroll to position [430, 0]
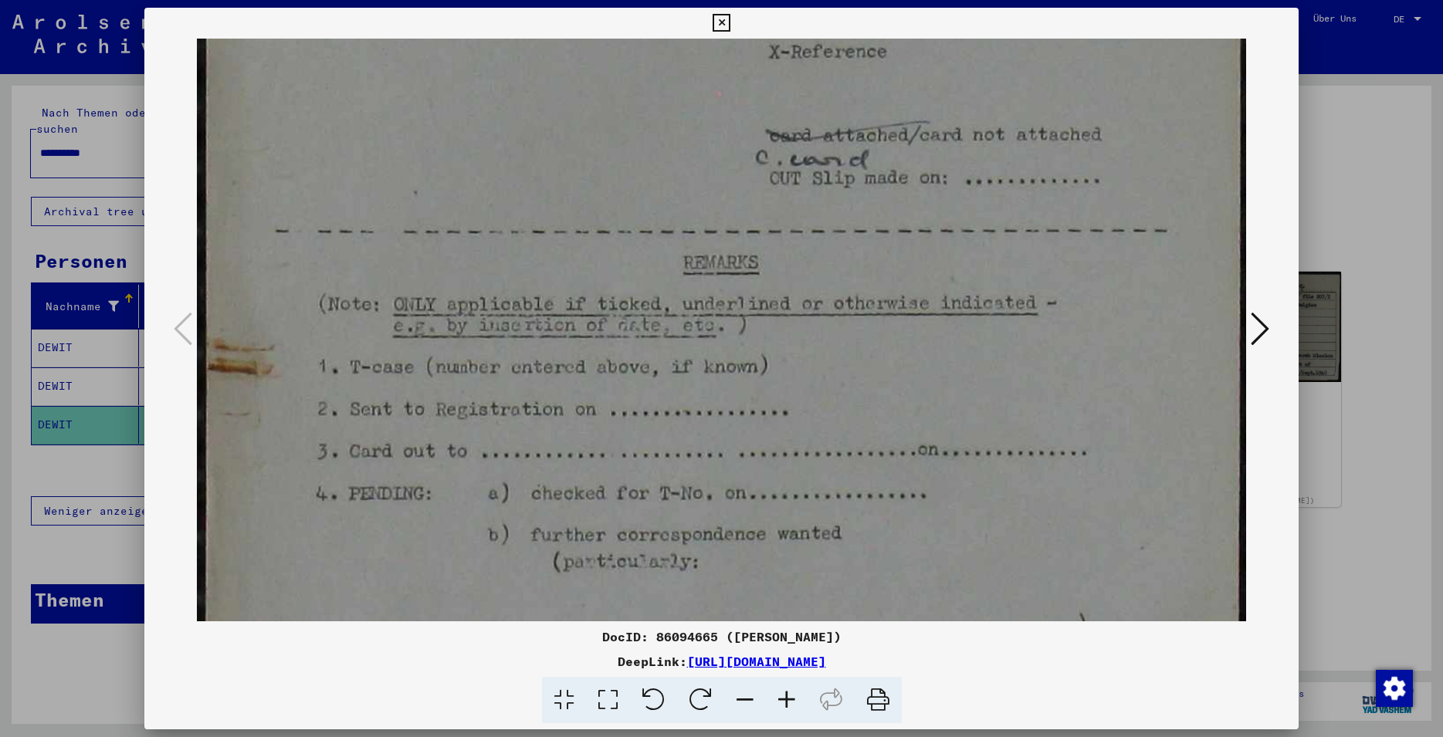
drag, startPoint x: 659, startPoint y: 511, endPoint x: 667, endPoint y: 105, distance: 406.2
click at [667, 105] on img at bounding box center [721, 289] width 1049 height 1361
click at [1262, 333] on icon at bounding box center [1260, 328] width 19 height 37
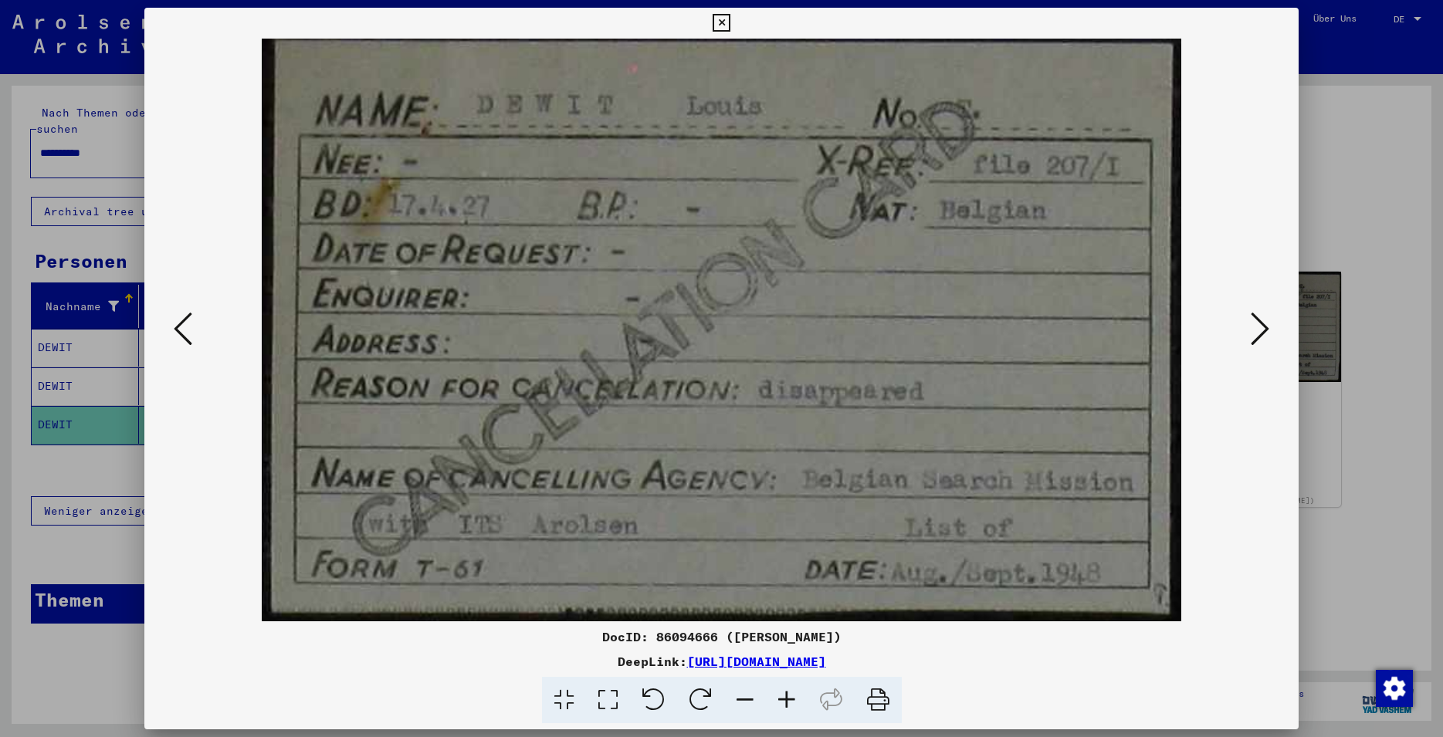
drag, startPoint x: 660, startPoint y: 540, endPoint x: 660, endPoint y: 415, distance: 125.9
click at [660, 415] on img at bounding box center [721, 330] width 1049 height 583
click at [1261, 330] on icon at bounding box center [1260, 328] width 19 height 37
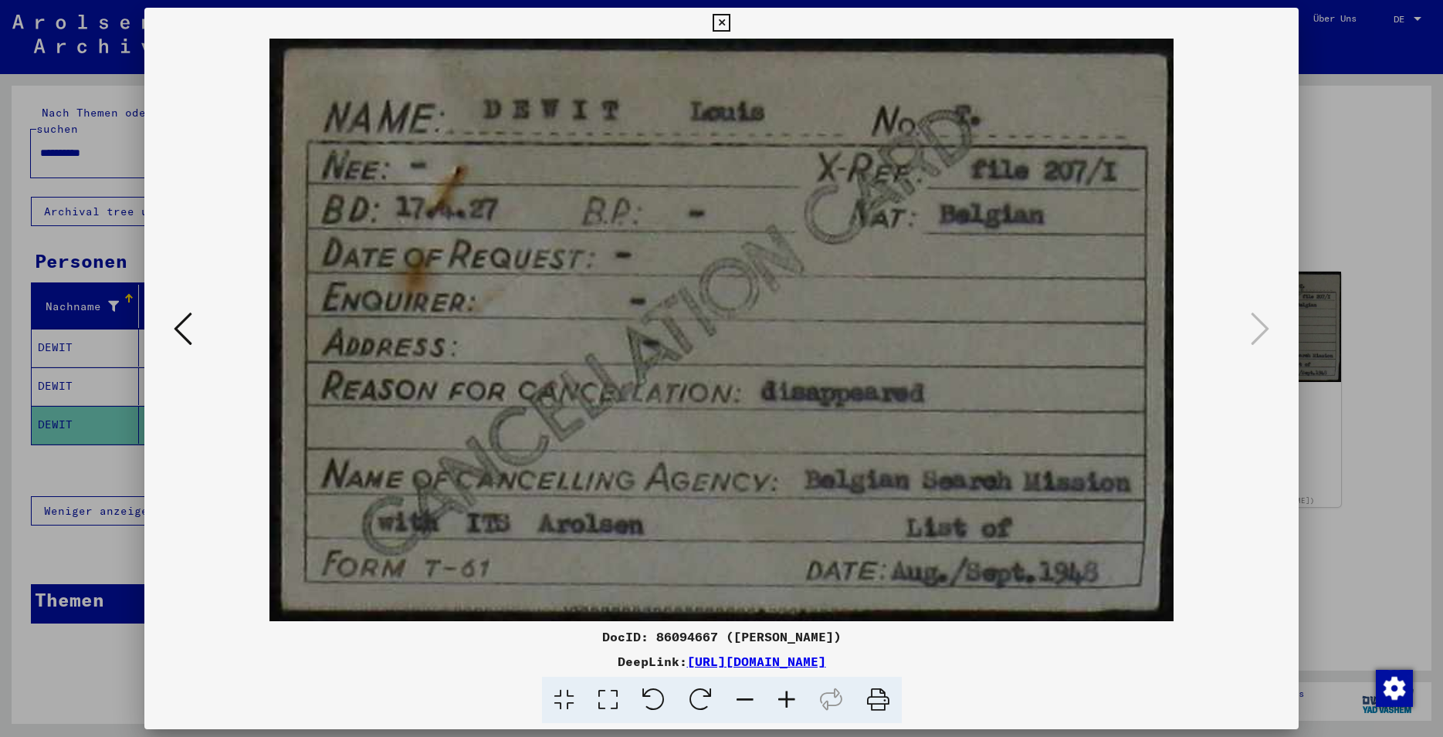
click at [730, 21] on icon at bounding box center [722, 23] width 18 height 19
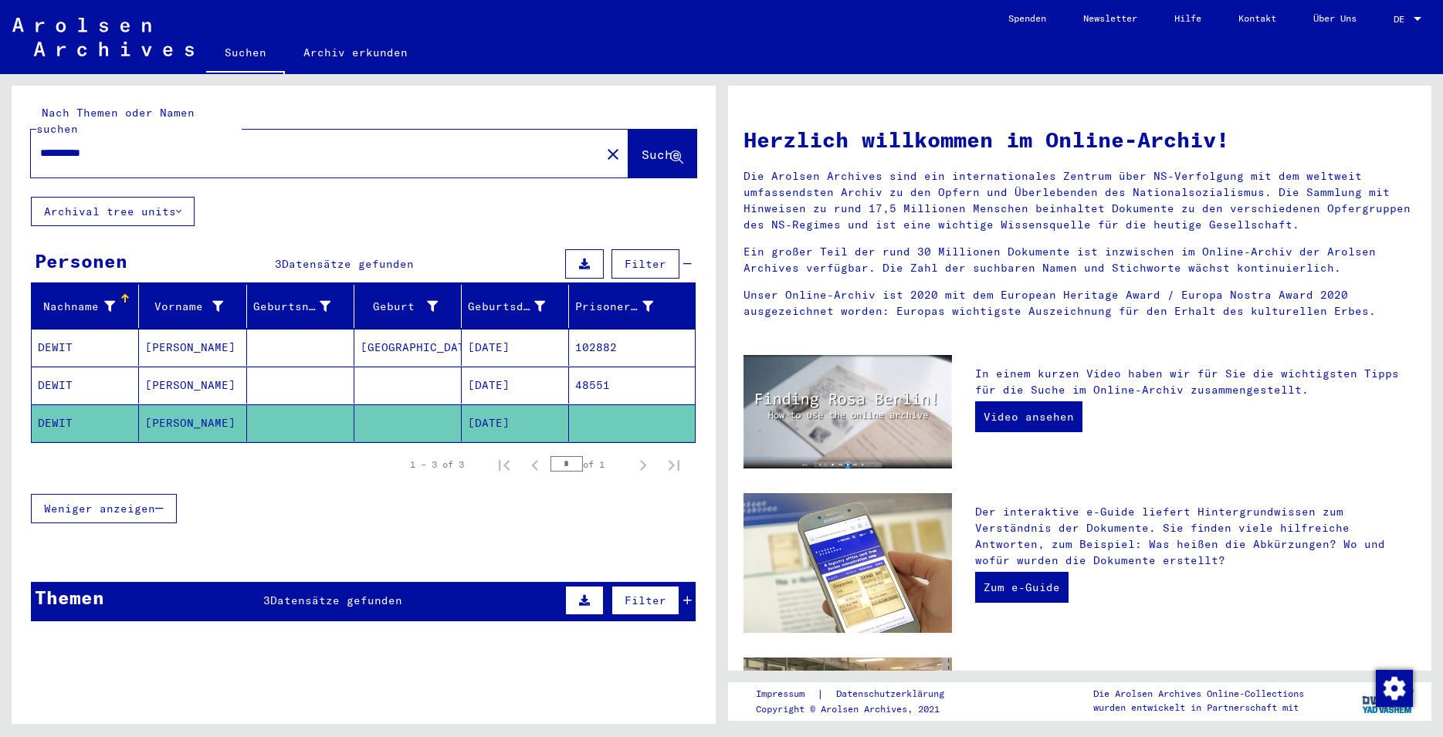
click at [123, 145] on input "**********" at bounding box center [311, 153] width 542 height 16
type input "*"
type input "*****"
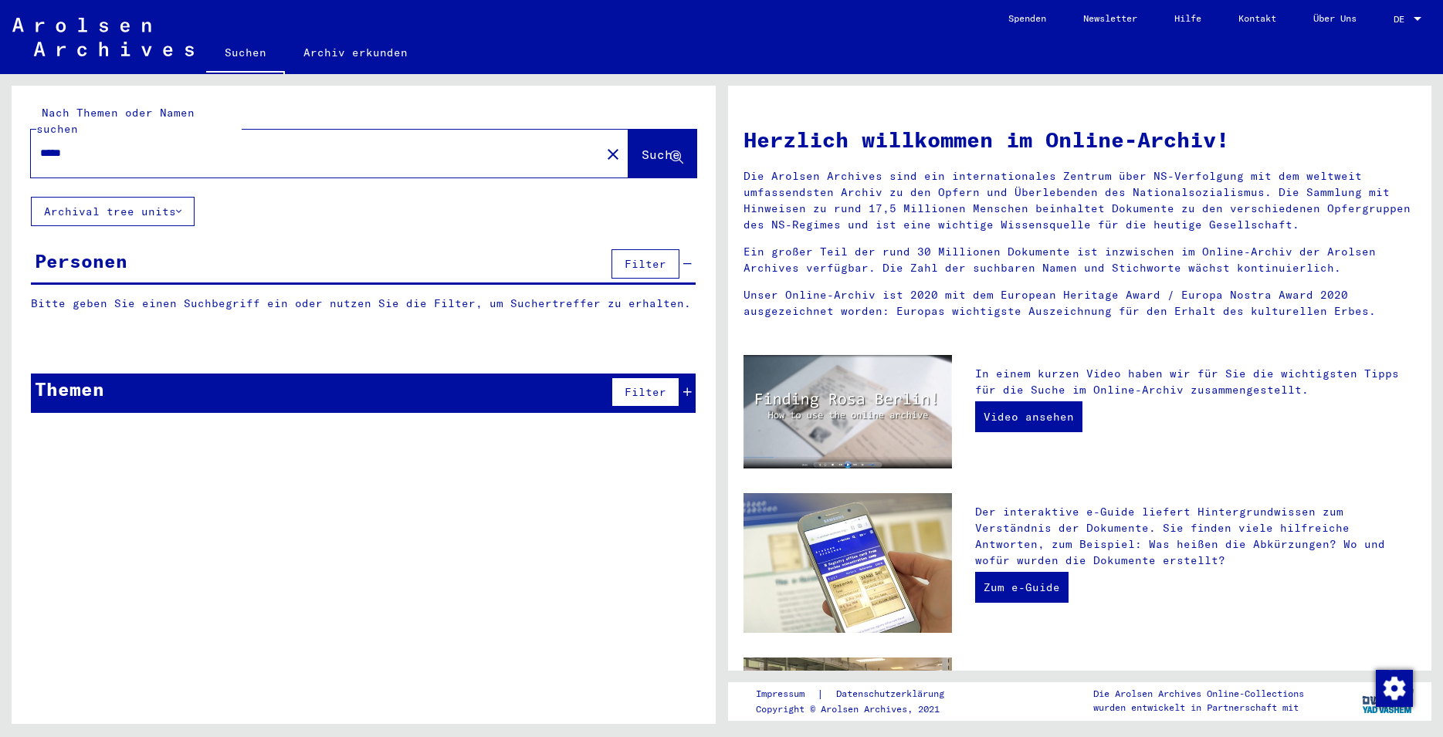
click at [648, 147] on span "Suche" at bounding box center [661, 154] width 39 height 15
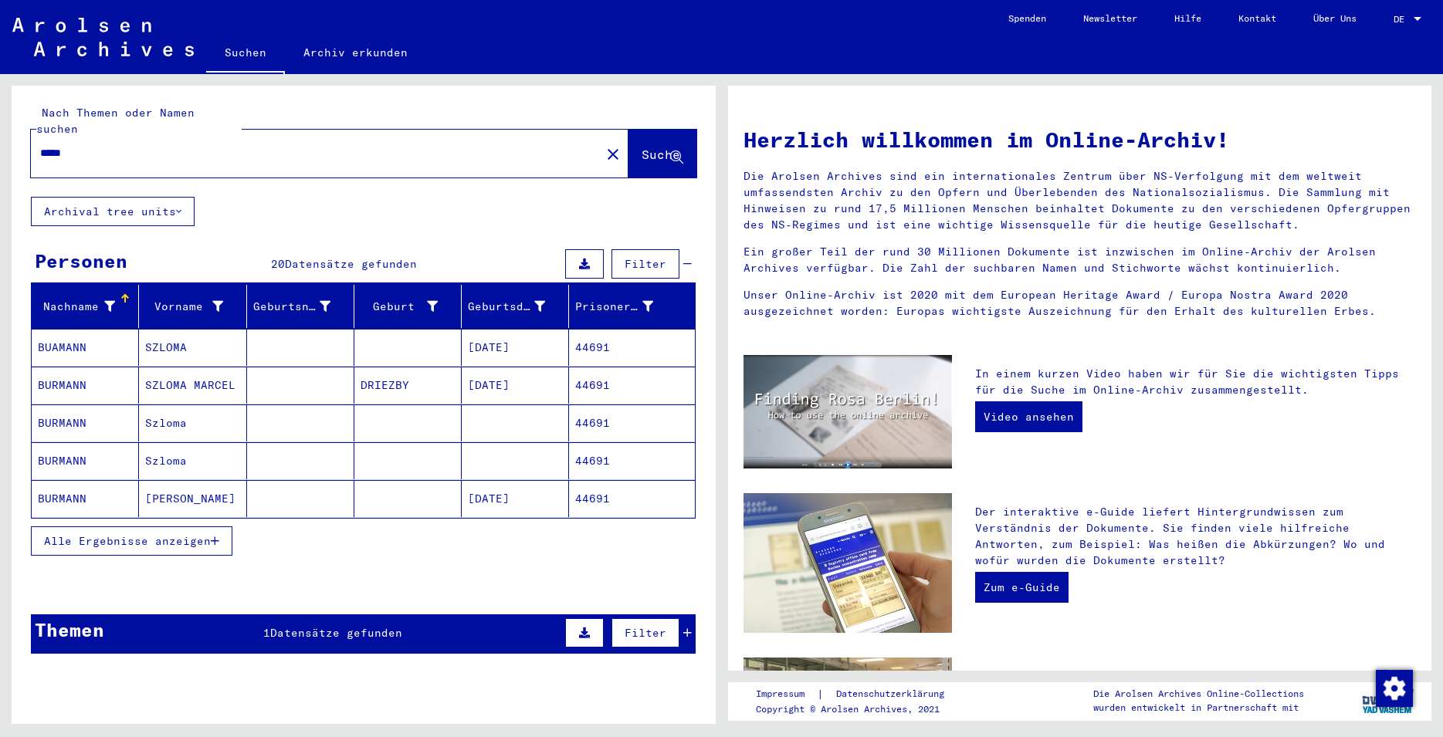
click at [161, 534] on span "Alle Ergebnisse anzeigen" at bounding box center [127, 541] width 167 height 14
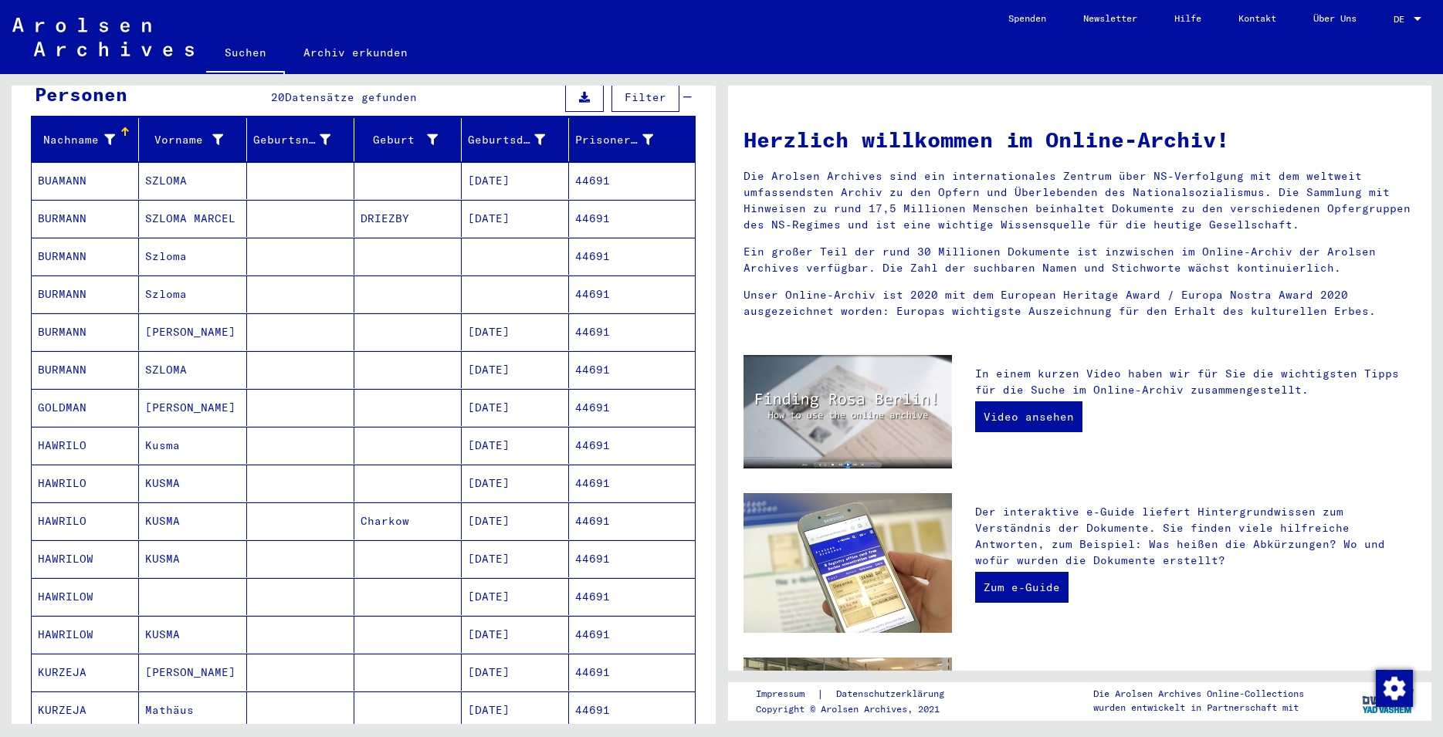
scroll to position [83, 0]
